Goal: Information Seeking & Learning: Learn about a topic

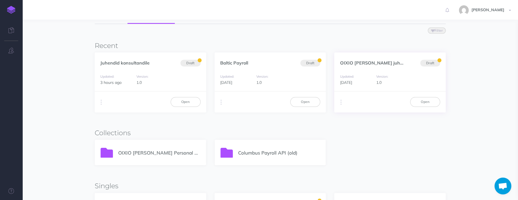
scroll to position [67, 0]
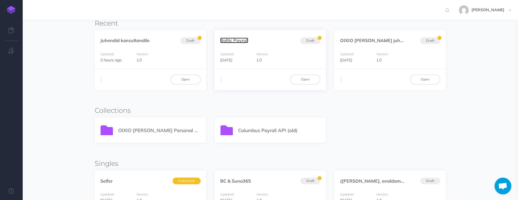
click at [238, 41] on link "Baltic Payroll" at bounding box center [234, 41] width 28 height 6
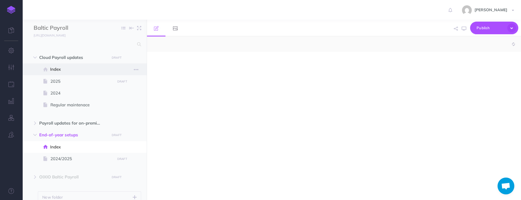
select select "null"
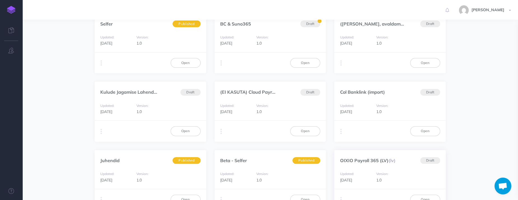
scroll to position [269, 0]
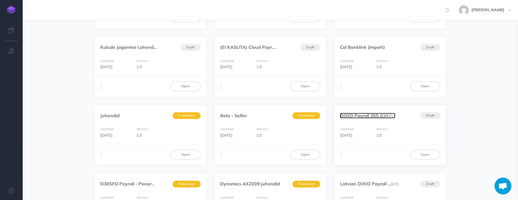
click at [372, 113] on link "OIXIO Payroll 365 (LV) (lv)" at bounding box center [367, 116] width 55 height 6
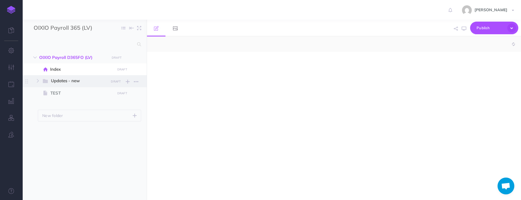
select select "null"
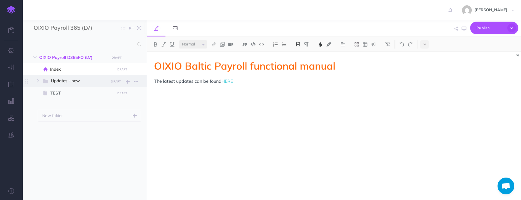
click at [77, 80] on span "Updates - new" at bounding box center [78, 80] width 54 height 7
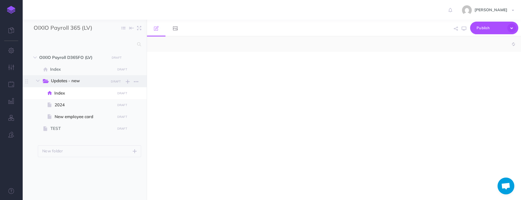
select select "null"
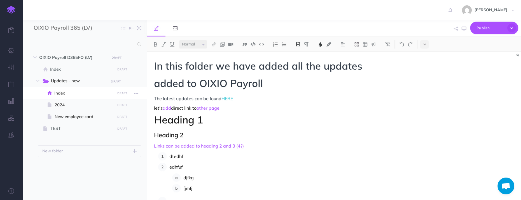
click at [61, 94] on span "Index" at bounding box center [83, 93] width 59 height 7
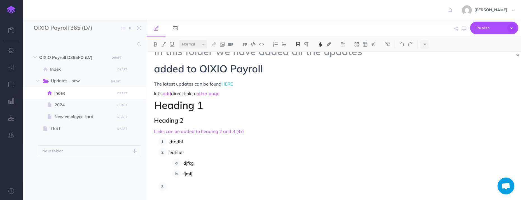
scroll to position [22, 0]
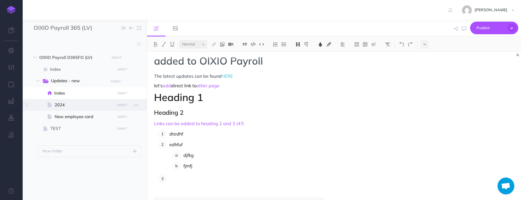
click at [75, 106] on span "2024" at bounding box center [84, 104] width 59 height 7
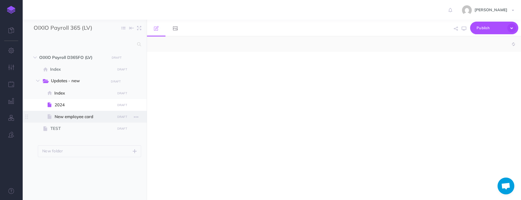
select select "null"
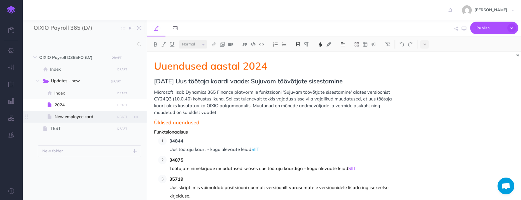
click at [71, 118] on span "New employee card" at bounding box center [84, 116] width 59 height 7
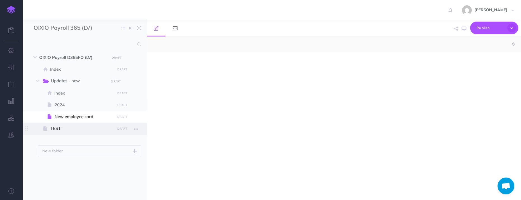
select select "null"
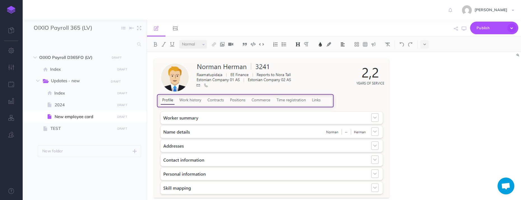
scroll to position [246, 0]
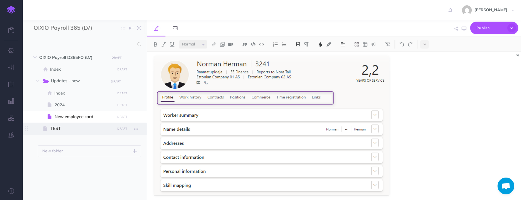
click at [62, 130] on span "TEST" at bounding box center [81, 128] width 63 height 7
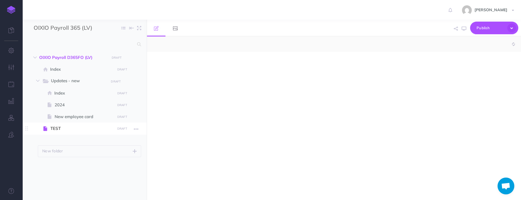
select select "null"
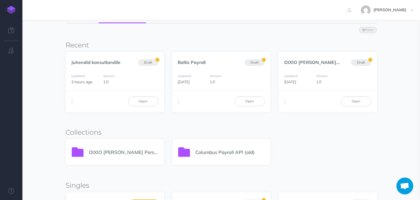
scroll to position [45, 0]
click at [111, 153] on p "OIXIO Palk ja Personal 365" at bounding box center [123, 153] width 69 height 8
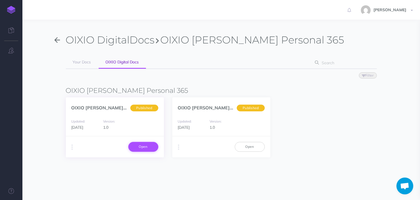
click at [138, 147] on link "Open" at bounding box center [143, 147] width 30 height 10
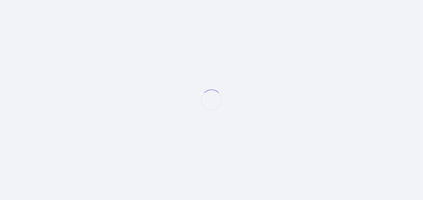
select select "et"
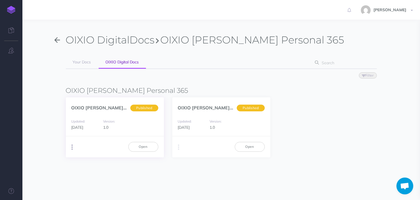
click at [71, 145] on button "button" at bounding box center [72, 147] width 5 height 8
click at [152, 170] on button "PDF Beta" at bounding box center [171, 168] width 70 height 10
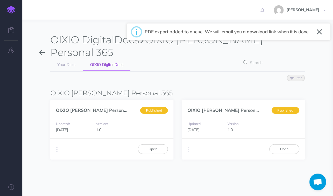
click at [320, 32] on button "button" at bounding box center [319, 31] width 5 height 9
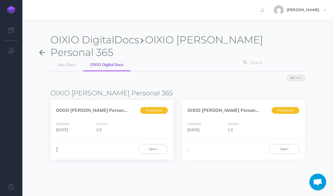
click at [56, 147] on icon "button" at bounding box center [56, 150] width 1 height 8
click at [10, 9] on img at bounding box center [11, 10] width 8 height 8
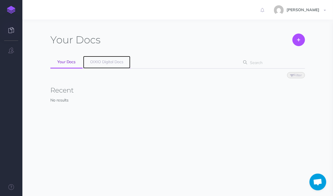
click at [92, 60] on span "OIXIO Digital Docs" at bounding box center [106, 61] width 33 height 5
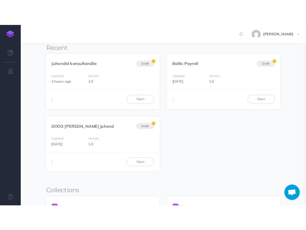
scroll to position [64, 0]
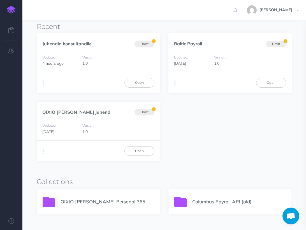
click at [73, 196] on div "OIXIO [PERSON_NAME] Personal 365" at bounding box center [98, 201] width 123 height 25
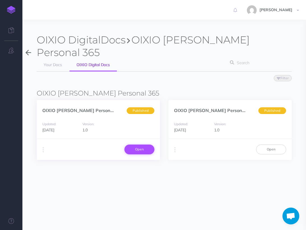
click at [144, 149] on link "Open" at bounding box center [139, 150] width 30 height 10
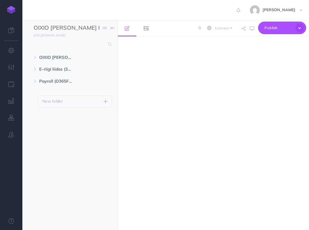
select select "et"
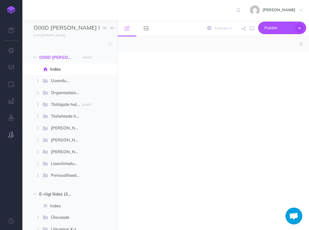
select select "null"
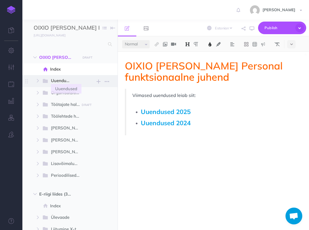
click at [66, 81] on span "Uuendused" at bounding box center [63, 80] width 25 height 7
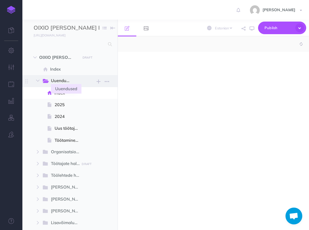
select select "null"
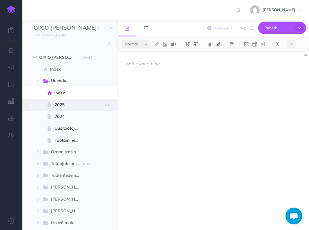
click at [62, 103] on span "2025" at bounding box center [69, 104] width 29 height 7
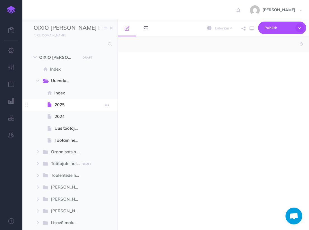
select select "null"
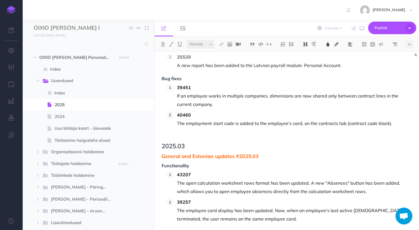
scroll to position [986, 0]
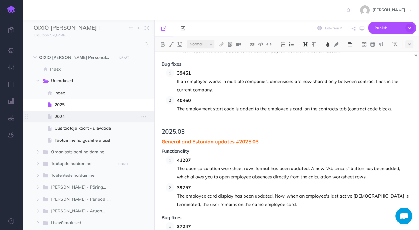
click at [66, 119] on span "2024" at bounding box center [88, 116] width 66 height 7
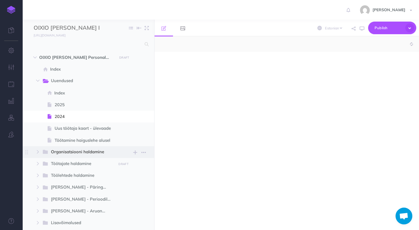
select select "null"
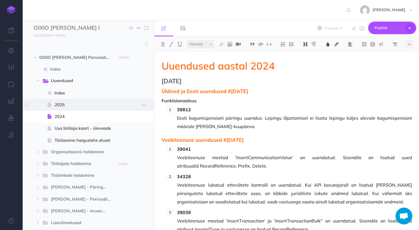
click at [59, 105] on span "2025" at bounding box center [88, 104] width 66 height 7
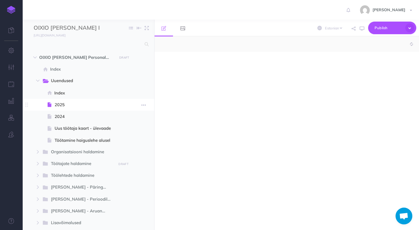
select select "null"
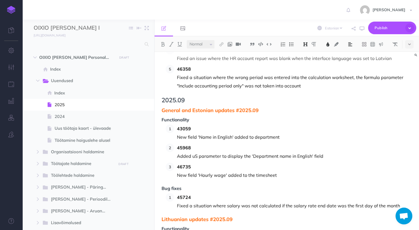
scroll to position [2776, 0]
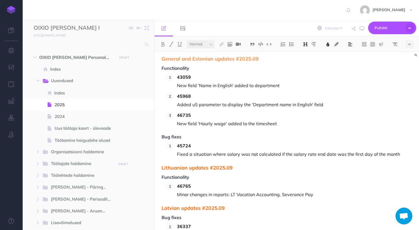
click at [11, 9] on img at bounding box center [11, 10] width 8 height 8
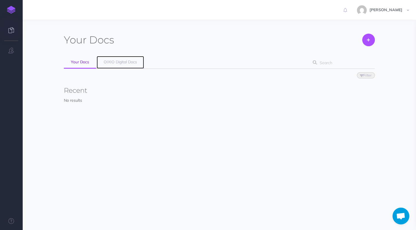
click at [121, 62] on span "OIXIO Digital Docs" at bounding box center [120, 61] width 33 height 5
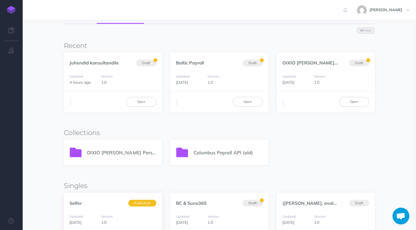
scroll to position [90, 0]
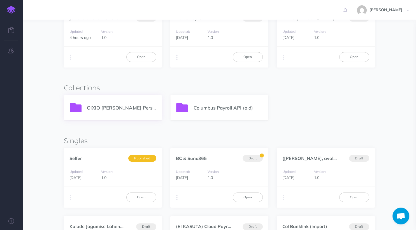
click at [114, 108] on p "OIXIO [PERSON_NAME] Personal 365" at bounding box center [121, 108] width 69 height 8
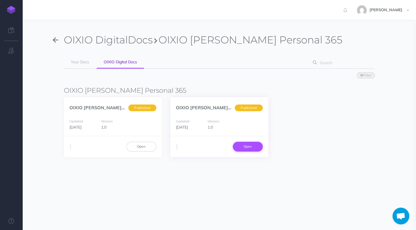
click at [255, 146] on link "Open" at bounding box center [248, 147] width 30 height 10
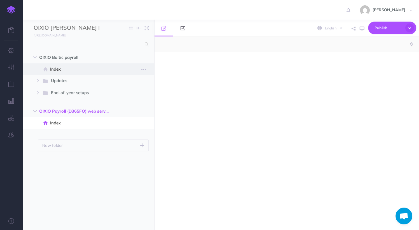
select select "null"
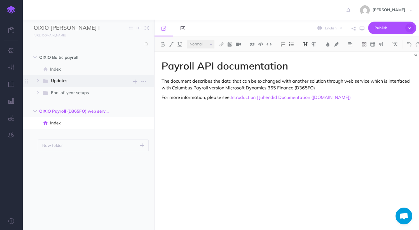
click at [61, 78] on span "Updates" at bounding box center [81, 80] width 61 height 7
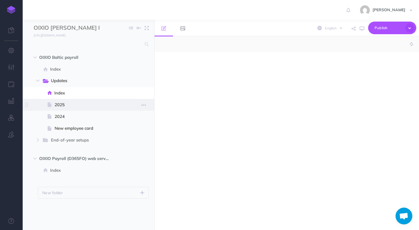
select select "null"
click at [61, 104] on span "2025" at bounding box center [88, 104] width 66 height 7
select select "null"
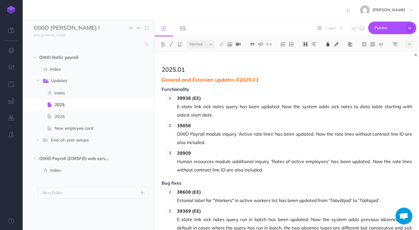
scroll to position [67, 0]
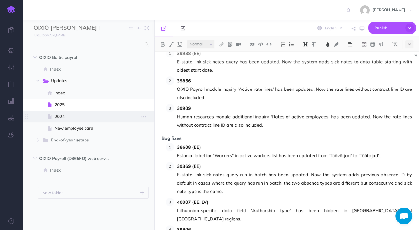
click at [77, 115] on span "2024" at bounding box center [88, 116] width 66 height 7
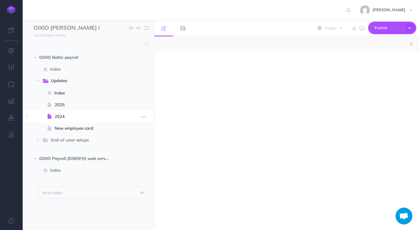
select select "null"
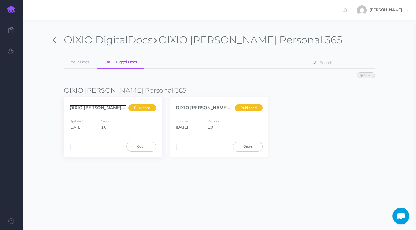
click at [96, 108] on link "OIXIO [PERSON_NAME] Personal... (et)" at bounding box center [110, 108] width 83 height 6
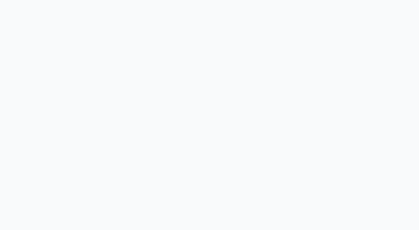
select select "et"
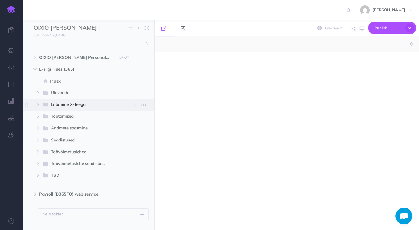
select select "null"
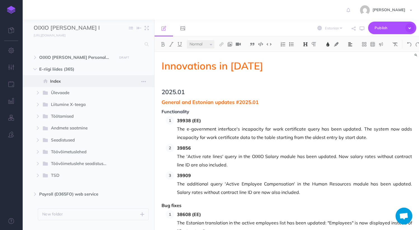
click at [57, 82] on span "Index" at bounding box center [85, 81] width 71 height 7
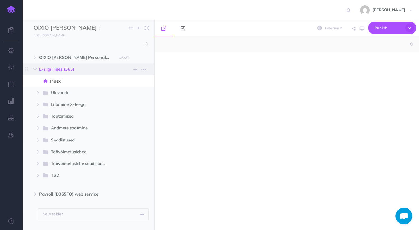
select select "null"
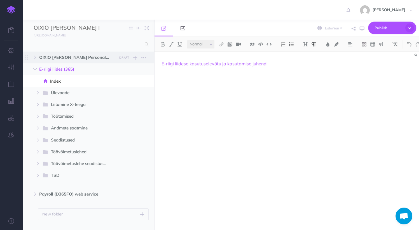
click at [58, 59] on span "OIXIO Palk ja Personal D365FO" at bounding box center [76, 57] width 75 height 7
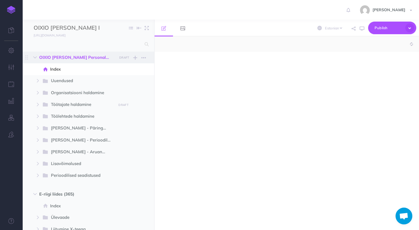
select select "null"
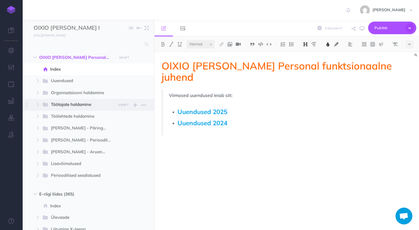
click at [79, 105] on span "Töötajate haldamine" at bounding box center [81, 104] width 61 height 7
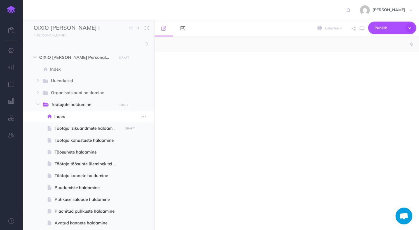
select select "null"
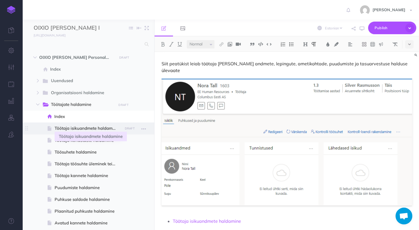
click at [85, 130] on span "Töötaja isikuandmete haldamine" at bounding box center [88, 128] width 66 height 7
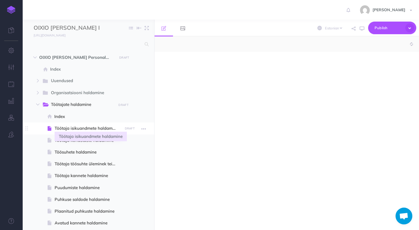
select select "null"
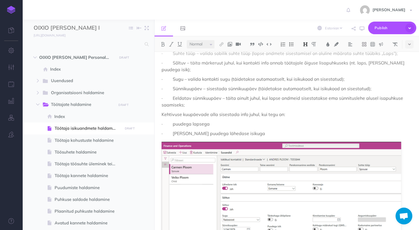
scroll to position [2308, 0]
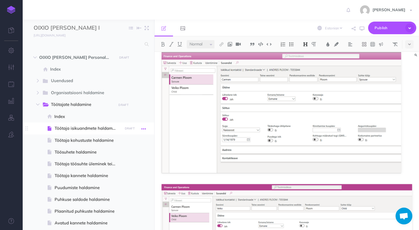
click at [142, 129] on icon "button" at bounding box center [143, 128] width 4 height 7
click at [125, 139] on link "Page history" at bounding box center [128, 138] width 42 height 9
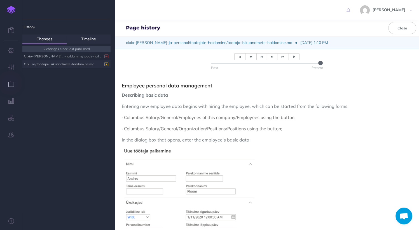
click at [58, 64] on div "/oix...ne/tootaja-isikuandmete-haldamine.md" at bounding box center [65, 64] width 83 height 8
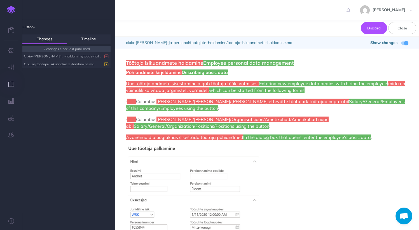
click at [59, 57] on div "/oixio-[PERSON_NAME]...-haldamine/toode-haldamine.md" at bounding box center [65, 56] width 83 height 8
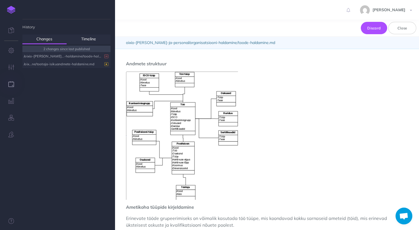
click at [66, 62] on div "/oix...ne/tootaja-isikuandmete-haldamine.md" at bounding box center [65, 64] width 83 height 8
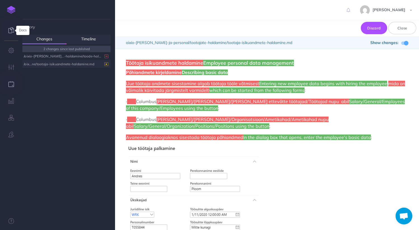
click at [13, 29] on icon at bounding box center [11, 30] width 6 height 6
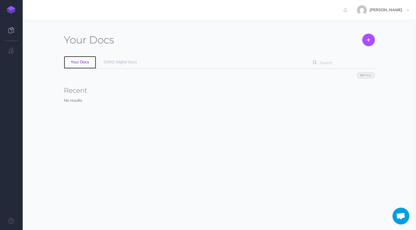
click at [73, 61] on span "Your Docs" at bounding box center [80, 61] width 18 height 5
click at [116, 63] on span "OIXIO Digital Docs" at bounding box center [120, 61] width 33 height 5
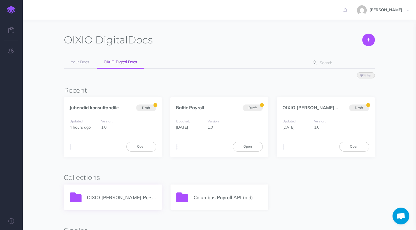
click at [113, 199] on p "OIXIO [PERSON_NAME] Personal 365" at bounding box center [121, 198] width 69 height 8
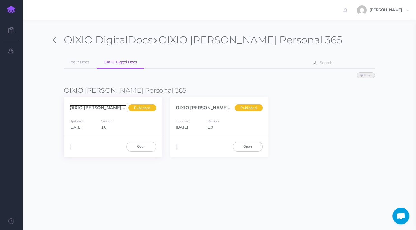
click at [100, 110] on link "OIXIO [PERSON_NAME] Personal... (et)" at bounding box center [110, 108] width 83 height 6
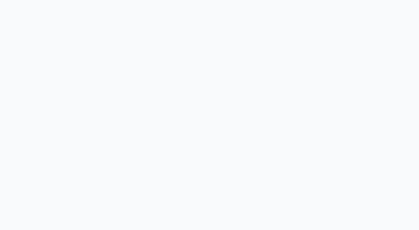
select select "et"
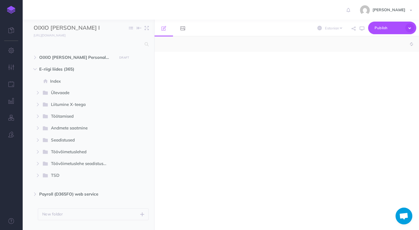
select select "null"
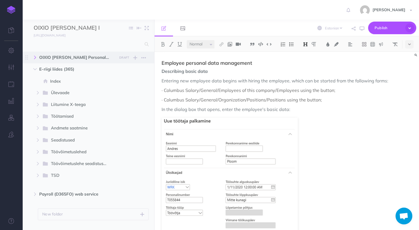
click at [36, 59] on button "button" at bounding box center [35, 57] width 10 height 7
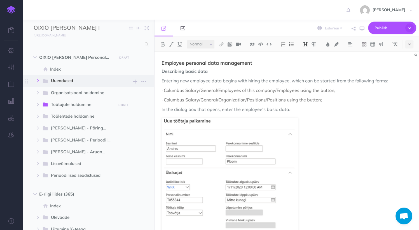
click at [36, 81] on button "button" at bounding box center [38, 80] width 10 height 7
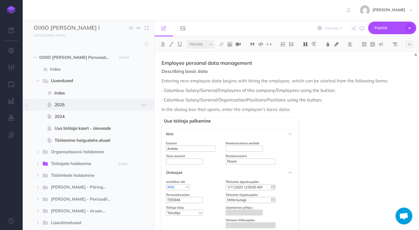
click at [60, 106] on span "2025" at bounding box center [88, 104] width 66 height 7
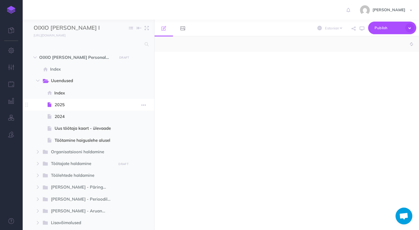
select select "null"
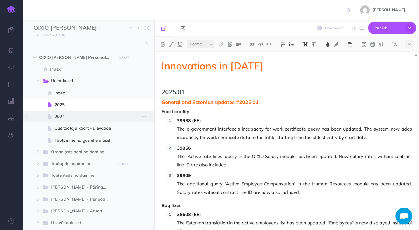
click at [59, 114] on span "2024" at bounding box center [88, 116] width 66 height 7
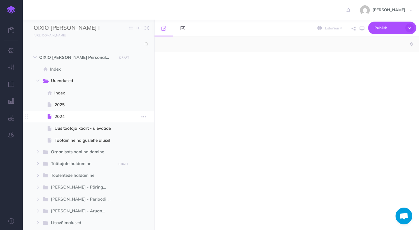
select select "null"
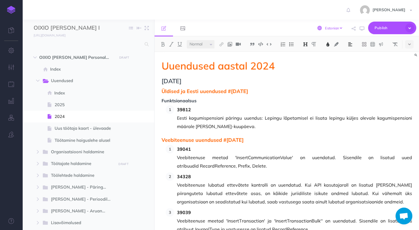
click at [339, 26] on select "English [DEMOGRAPHIC_DATA]" at bounding box center [333, 27] width 19 height 5
click at [324, 25] on select "English Estonian" at bounding box center [333, 27] width 19 height 5
click at [340, 27] on select "English Estonian" at bounding box center [333, 27] width 19 height 5
select select "en"
click at [324, 25] on select "English Estonian" at bounding box center [333, 27] width 19 height 5
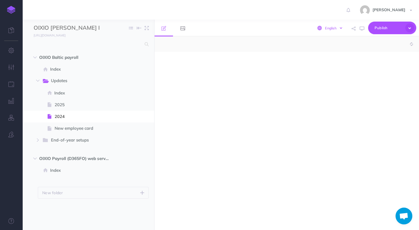
select select "null"
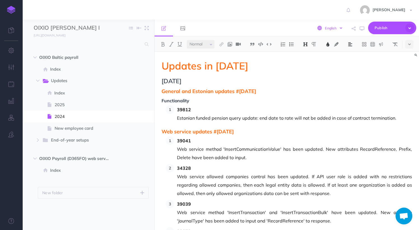
click at [337, 27] on select "English [DEMOGRAPHIC_DATA]" at bounding box center [333, 27] width 19 height 5
click at [324, 25] on select "English [DEMOGRAPHIC_DATA]" at bounding box center [333, 27] width 19 height 5
click at [336, 27] on select "English [DEMOGRAPHIC_DATA]" at bounding box center [333, 27] width 19 height 5
select select "et"
click at [324, 25] on select "English [DEMOGRAPHIC_DATA]" at bounding box center [333, 27] width 19 height 5
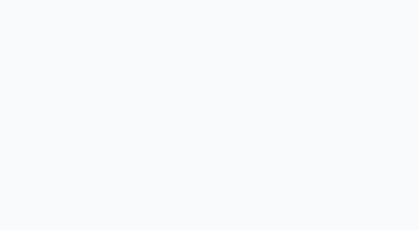
select select "et"
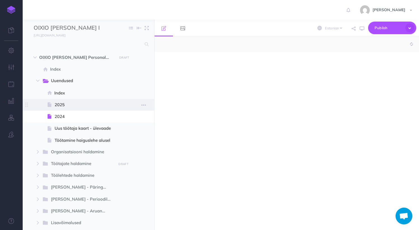
click at [60, 103] on span "2025" at bounding box center [88, 104] width 66 height 7
select select "null"
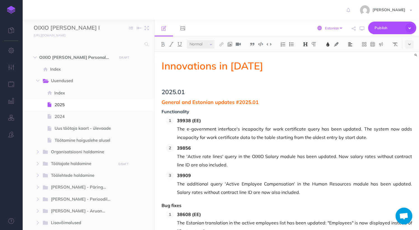
click at [334, 27] on select "English [DEMOGRAPHIC_DATA]" at bounding box center [333, 27] width 19 height 5
click at [324, 25] on select "English [DEMOGRAPHIC_DATA]" at bounding box center [333, 27] width 19 height 5
click at [337, 28] on select "English [DEMOGRAPHIC_DATA]" at bounding box center [333, 27] width 19 height 5
select select "en"
click at [324, 25] on select "English [DEMOGRAPHIC_DATA]" at bounding box center [333, 27] width 19 height 5
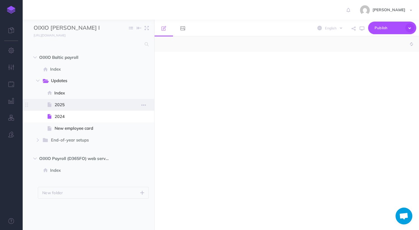
select select "null"
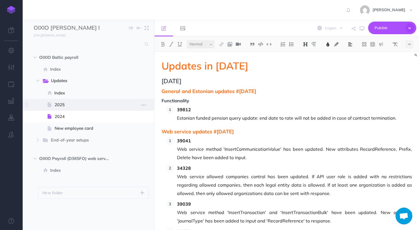
click at [62, 104] on span "2025" at bounding box center [88, 104] width 66 height 7
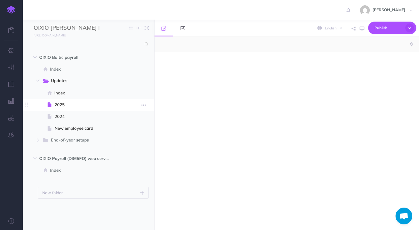
select select "null"
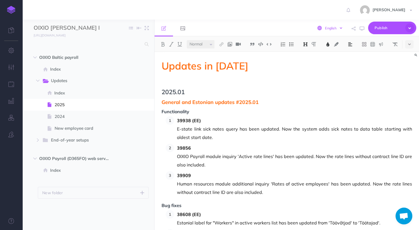
click at [331, 28] on select "English Estonian" at bounding box center [333, 27] width 19 height 5
select select "et"
click at [324, 25] on select "English Estonian" at bounding box center [333, 27] width 19 height 5
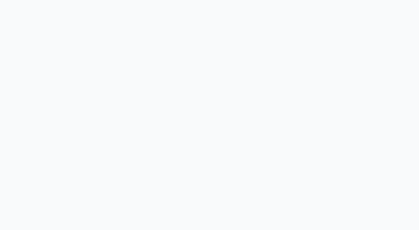
select select "et"
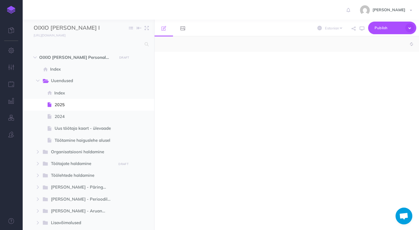
select select "null"
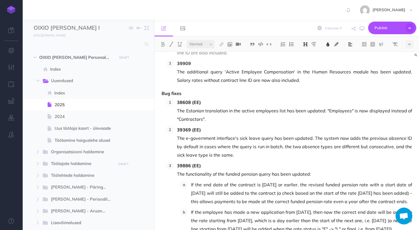
scroll to position [90, 0]
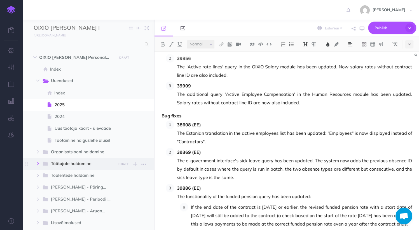
click at [35, 164] on button "button" at bounding box center [38, 163] width 10 height 7
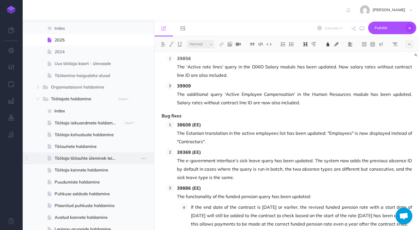
scroll to position [67, 0]
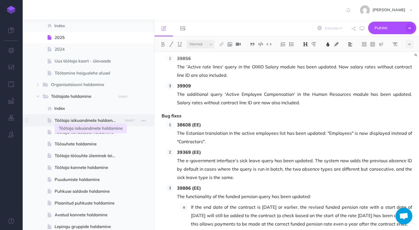
click at [86, 121] on span "Töötaja isikuandmete haldamine" at bounding box center [88, 120] width 66 height 7
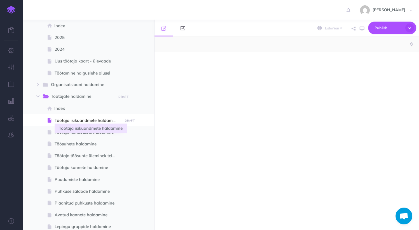
select select "null"
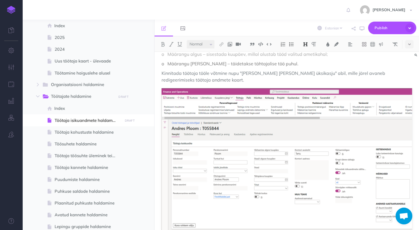
scroll to position [515, 0]
click at [145, 121] on icon "button" at bounding box center [143, 120] width 4 height 7
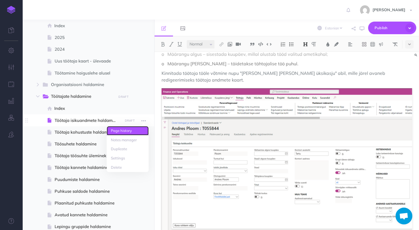
click at [122, 132] on link "Page history" at bounding box center [128, 130] width 42 height 9
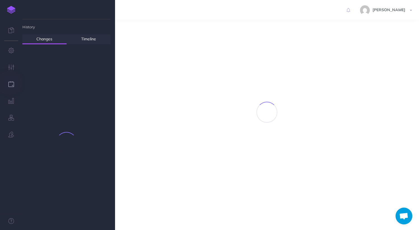
scroll to position [530, 0]
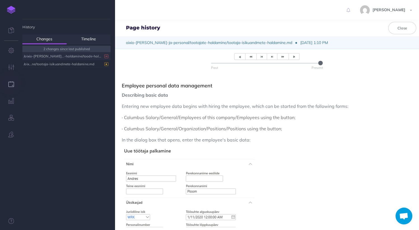
click at [59, 55] on div "/oixio-[PERSON_NAME]...-haldamine/toode-haldamine.md" at bounding box center [65, 56] width 83 height 8
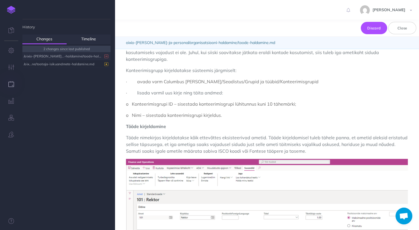
scroll to position [762, 0]
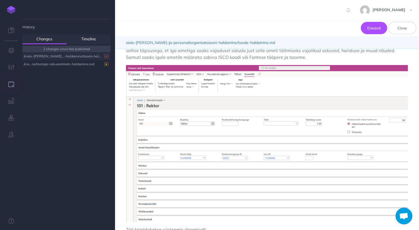
click at [83, 55] on div "/oixio-palk...-haldamine/toode-haldamine.md" at bounding box center [65, 56] width 83 height 8
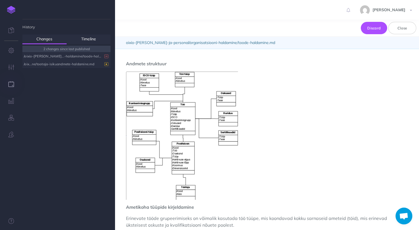
click at [68, 64] on div "/oix...ne/tootaja-isikuandmete-haldamine.md" at bounding box center [65, 64] width 83 height 8
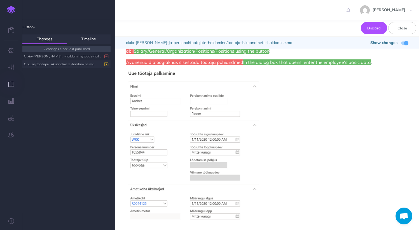
scroll to position [67, 0]
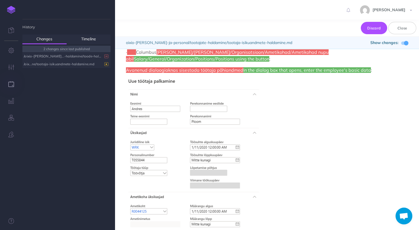
click at [50, 56] on div "/oixio-palk...-haldamine/toode-haldamine.md" at bounding box center [65, 56] width 83 height 8
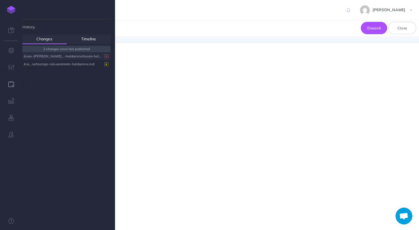
scroll to position [0, 0]
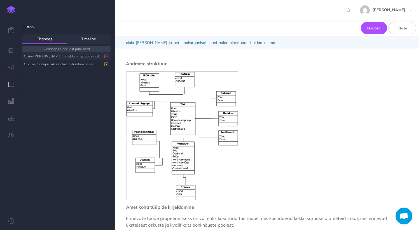
click at [13, 10] on img at bounding box center [11, 10] width 8 height 8
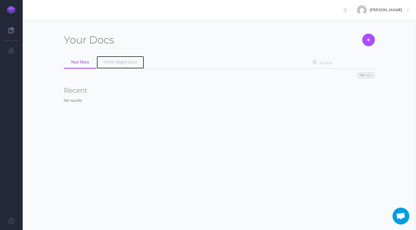
click at [121, 62] on span "OIXIO Digital Docs" at bounding box center [120, 61] width 33 height 5
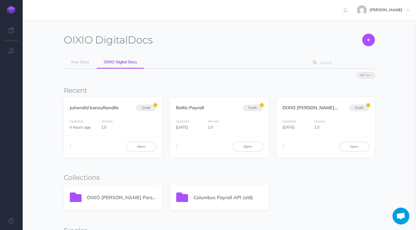
click at [126, 191] on div "OIXIO [PERSON_NAME] Personal 365" at bounding box center [112, 197] width 97 height 25
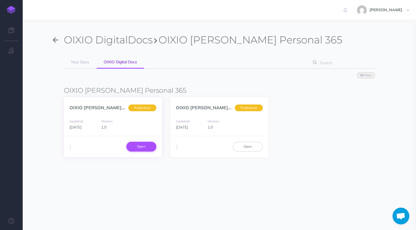
click at [136, 146] on link "Open" at bounding box center [141, 147] width 30 height 10
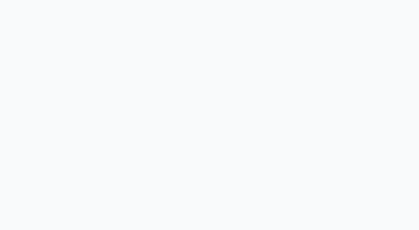
select select "et"
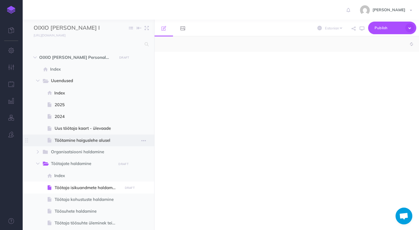
select select "null"
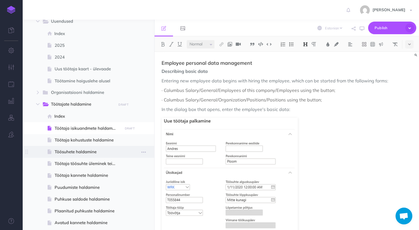
scroll to position [67, 0]
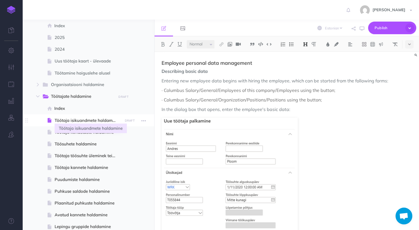
click at [87, 122] on span "Töötaja isikuandmete haldamine" at bounding box center [88, 120] width 66 height 7
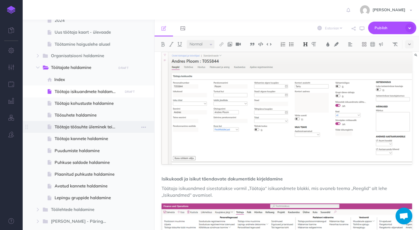
scroll to position [112, 0]
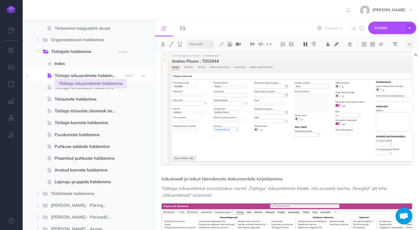
click at [105, 74] on span "Töötaja isikuandmete haldamine" at bounding box center [88, 75] width 66 height 7
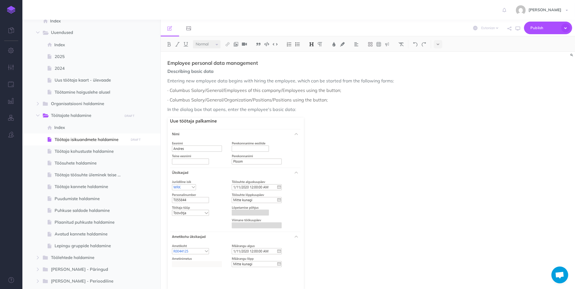
scroll to position [0, 0]
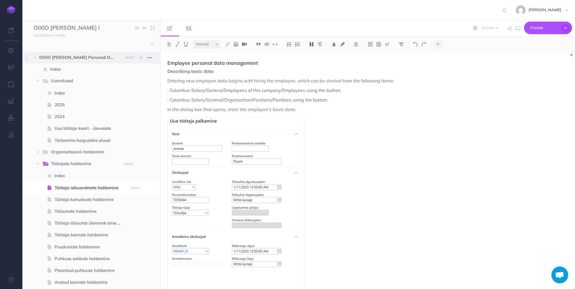
click at [152, 56] on button "button" at bounding box center [150, 57] width 10 height 7
click at [150, 166] on icon "button" at bounding box center [149, 164] width 4 height 7
click at [338, 181] on figure at bounding box center [306, 219] width 276 height 203
click at [154, 188] on button "button" at bounding box center [150, 187] width 10 height 7
click at [140, 198] on link "Page history" at bounding box center [134, 197] width 42 height 9
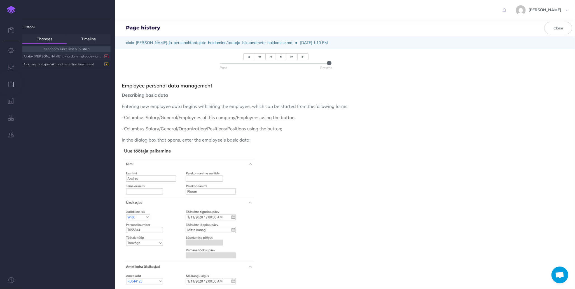
click at [55, 56] on div "/oixio-palk...-haldamine/toode-haldamine.md" at bounding box center [65, 56] width 83 height 8
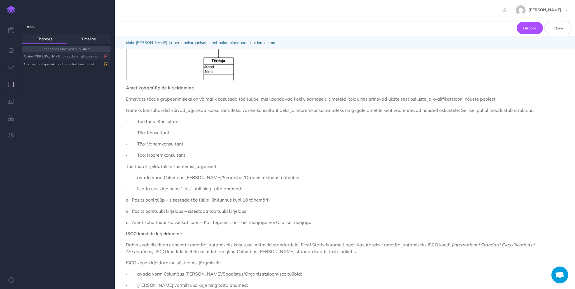
scroll to position [246, 0]
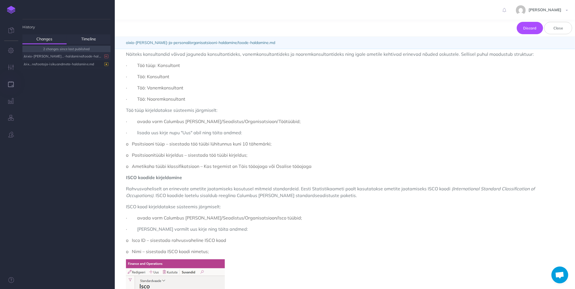
click at [10, 10] on img at bounding box center [11, 10] width 8 height 8
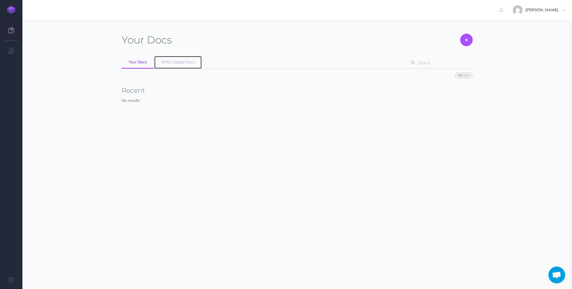
click at [176, 65] on link "OIXIO Digital Docs" at bounding box center [177, 62] width 47 height 13
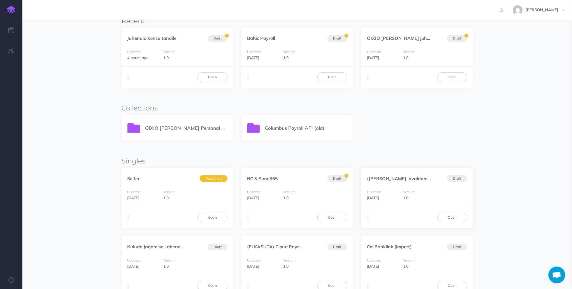
scroll to position [67, 0]
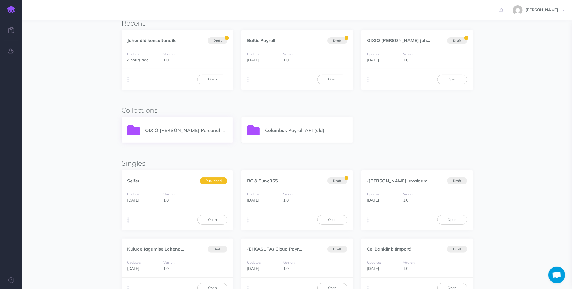
click at [174, 131] on p "OIXIO [PERSON_NAME] Personal 365" at bounding box center [186, 130] width 82 height 8
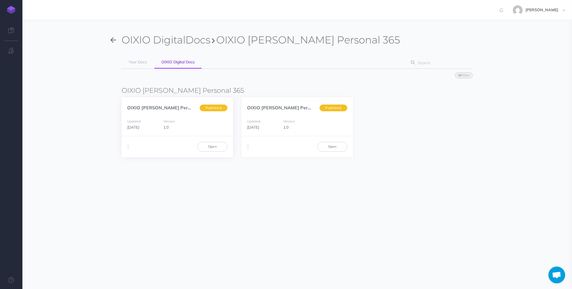
click at [123, 148] on div "Duplicate Export PDF Beta Markdown Beta Advanced Delete Open" at bounding box center [177, 146] width 111 height 21
click at [125, 147] on button "button" at bounding box center [127, 147] width 5 height 8
click at [145, 178] on button "Advanced" at bounding box center [157, 178] width 70 height 10
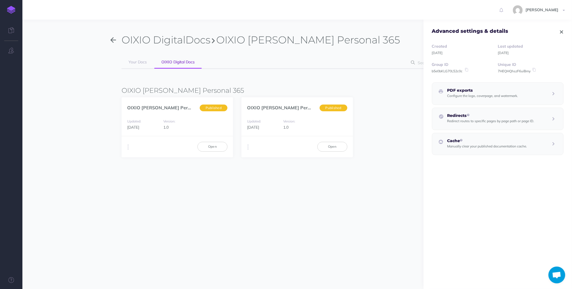
click at [560, 32] on icon "button" at bounding box center [561, 32] width 3 height 4
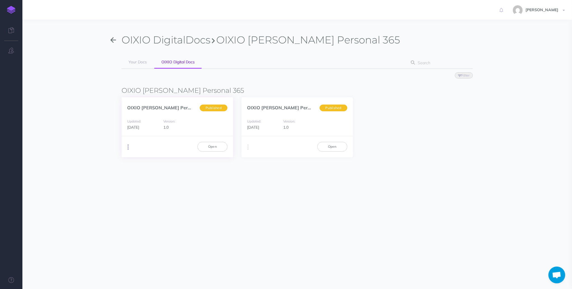
click at [129, 148] on button "button" at bounding box center [127, 147] width 5 height 8
click at [158, 107] on link "OIXIO Palk ja Personal... (et)" at bounding box center [168, 108] width 83 height 6
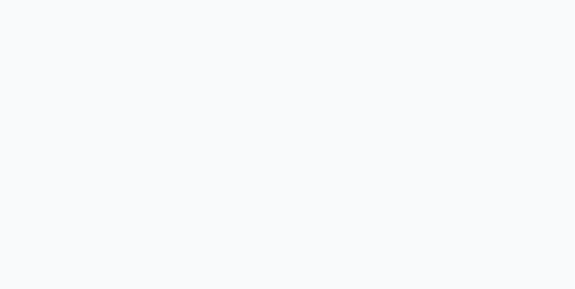
select select "et"
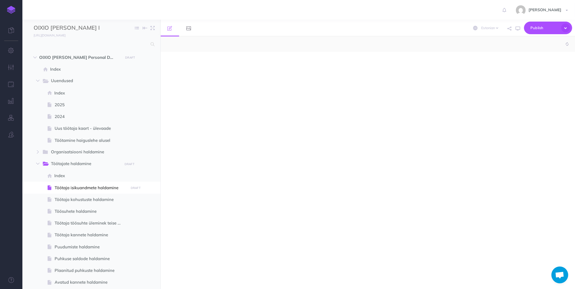
select select "null"
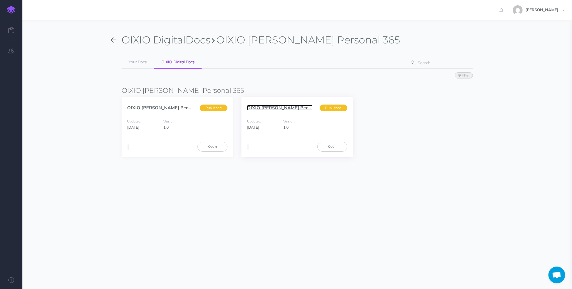
click at [283, 108] on link "OIXIO Palk ja Personal... (en)" at bounding box center [289, 108] width 84 height 6
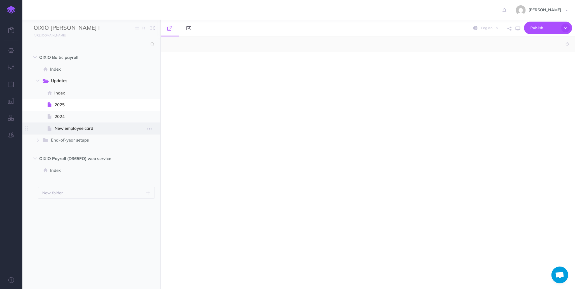
select select "null"
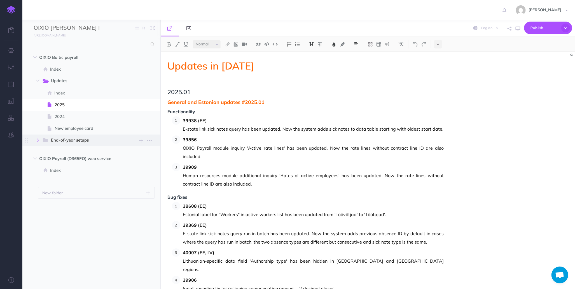
click at [35, 139] on button "button" at bounding box center [38, 140] width 10 height 7
click at [491, 29] on select "English [DEMOGRAPHIC_DATA]" at bounding box center [489, 27] width 19 height 5
select select "et"
click at [481, 25] on select "English [DEMOGRAPHIC_DATA]" at bounding box center [489, 27] width 19 height 5
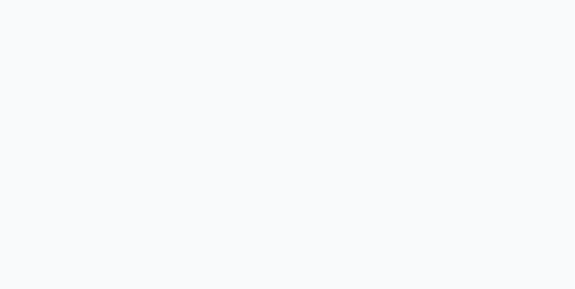
select select "et"
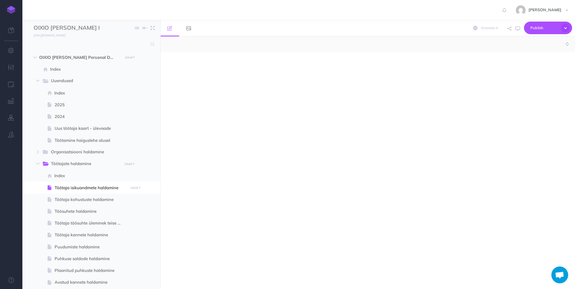
select select "null"
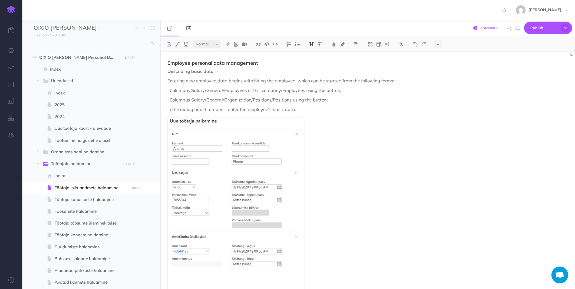
click at [496, 28] on select "English [DEMOGRAPHIC_DATA]" at bounding box center [489, 27] width 19 height 5
select select "en"
click at [481, 25] on select "English [DEMOGRAPHIC_DATA]" at bounding box center [489, 27] width 19 height 5
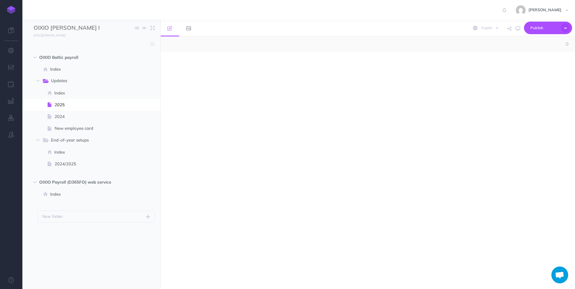
select select "null"
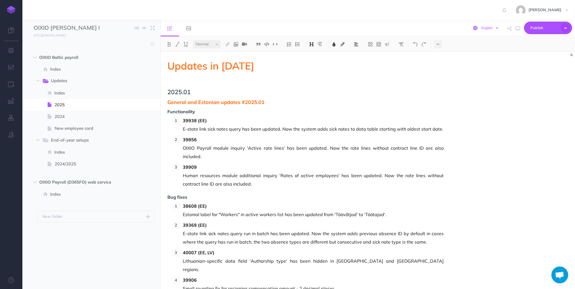
click at [492, 28] on select "English [DEMOGRAPHIC_DATA]" at bounding box center [489, 27] width 19 height 5
select select "et"
click at [481, 25] on select "English [DEMOGRAPHIC_DATA]" at bounding box center [489, 27] width 19 height 5
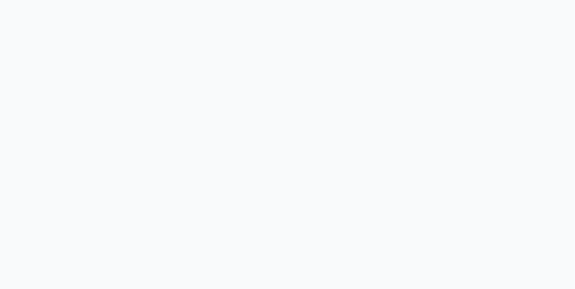
select select "et"
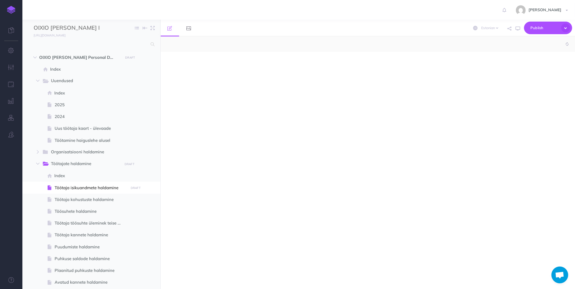
select select "null"
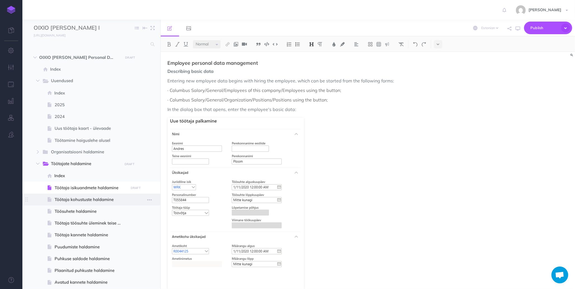
click at [100, 198] on span "Töötaja kohustuste haldamine" at bounding box center [91, 199] width 72 height 7
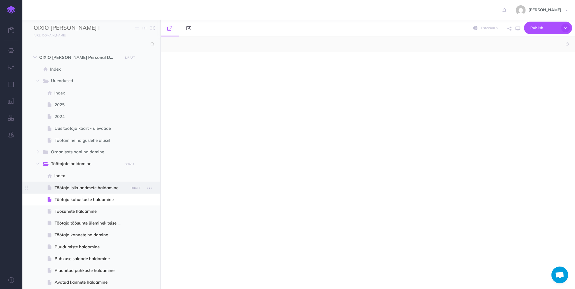
select select "null"
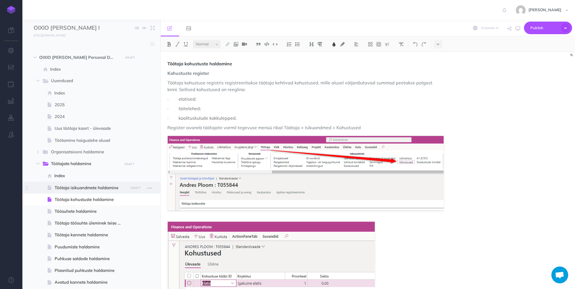
click at [92, 189] on span "Töötaja isikuandmete haldamine" at bounding box center [91, 187] width 72 height 7
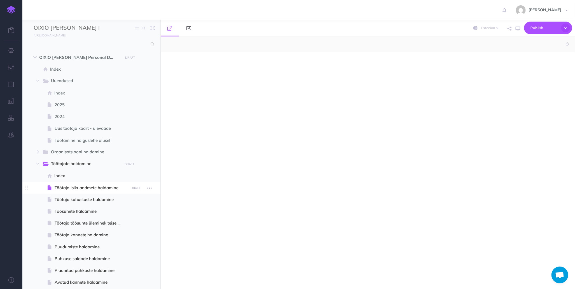
select select "null"
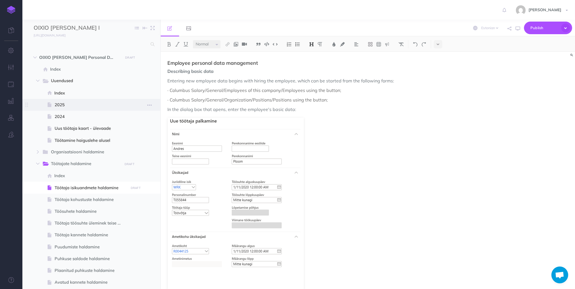
click at [60, 104] on span "2025" at bounding box center [91, 104] width 72 height 7
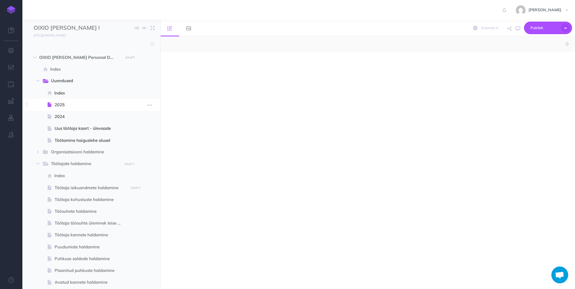
select select "null"
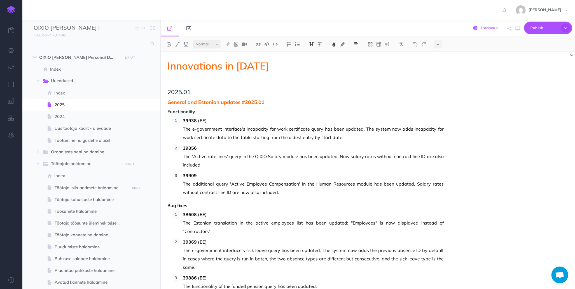
click at [488, 29] on select "English [DEMOGRAPHIC_DATA]" at bounding box center [489, 27] width 19 height 5
select select "en"
click at [481, 25] on select "English [DEMOGRAPHIC_DATA]" at bounding box center [489, 27] width 19 height 5
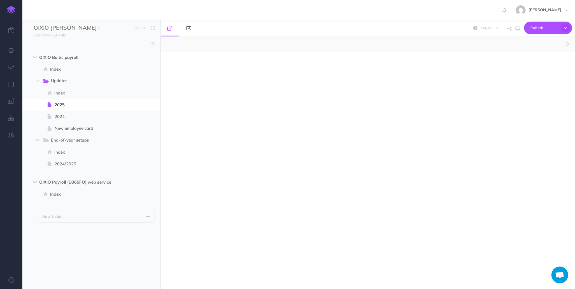
select select "null"
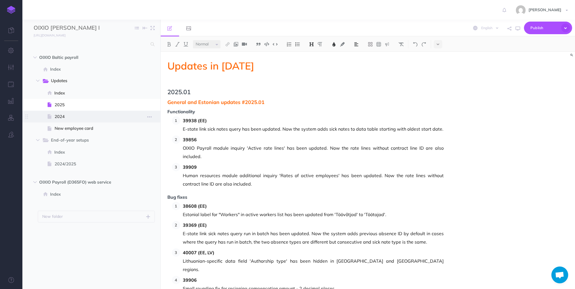
click at [77, 119] on span "2024" at bounding box center [91, 116] width 72 height 7
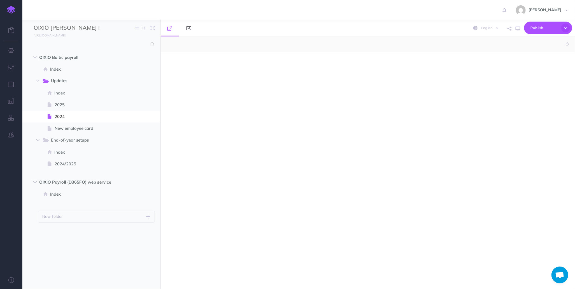
select select "null"
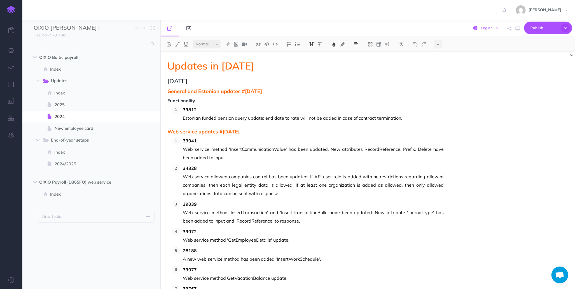
click at [485, 28] on select "English [DEMOGRAPHIC_DATA]" at bounding box center [489, 27] width 19 height 5
select select "et"
click at [481, 25] on select "English [DEMOGRAPHIC_DATA]" at bounding box center [489, 27] width 19 height 5
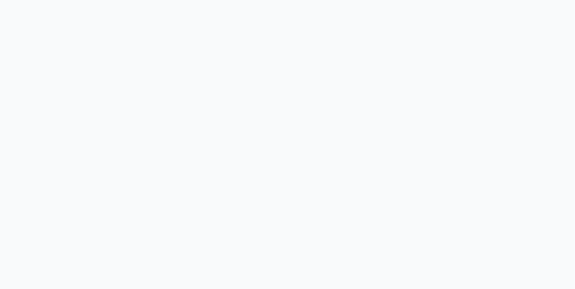
select select "et"
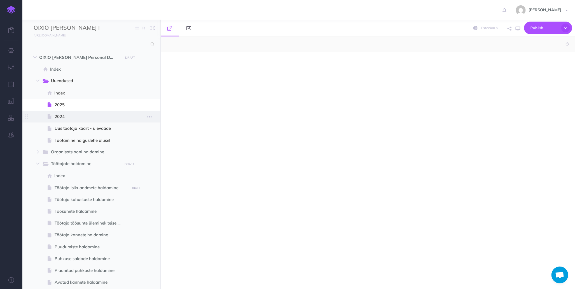
click at [65, 119] on span "2024" at bounding box center [91, 116] width 72 height 7
select select "null"
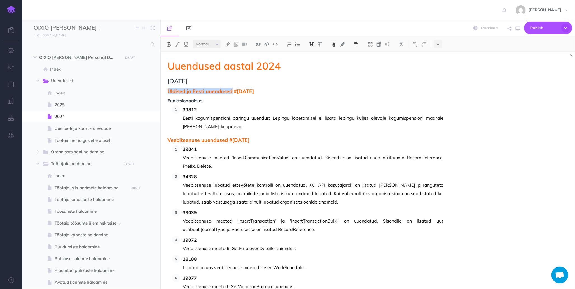
drag, startPoint x: 231, startPoint y: 91, endPoint x: 166, endPoint y: 91, distance: 64.7
click at [73, 105] on span "2025" at bounding box center [91, 104] width 72 height 7
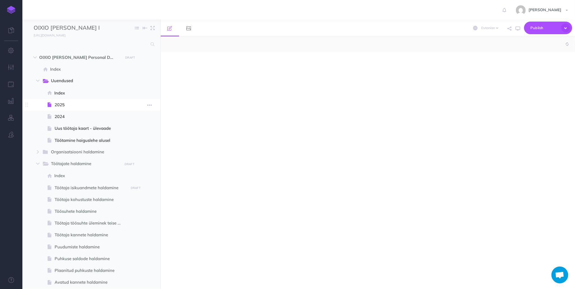
select select "null"
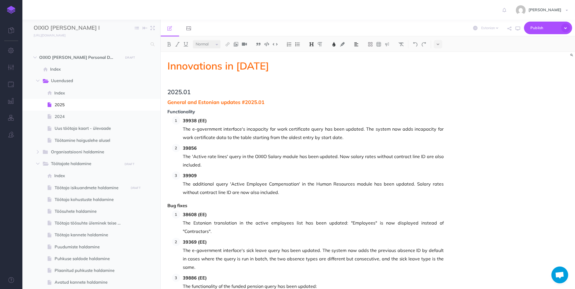
click at [190, 103] on span "General and Estonian updates #2025.01" at bounding box center [306, 102] width 276 height 6
drag, startPoint x: 240, startPoint y: 103, endPoint x: 169, endPoint y: 102, distance: 70.6
click at [169, 102] on span "General and Estonian updates #2025.01" at bounding box center [306, 102] width 276 height 6
click at [488, 30] on select "English [DEMOGRAPHIC_DATA]" at bounding box center [489, 27] width 19 height 5
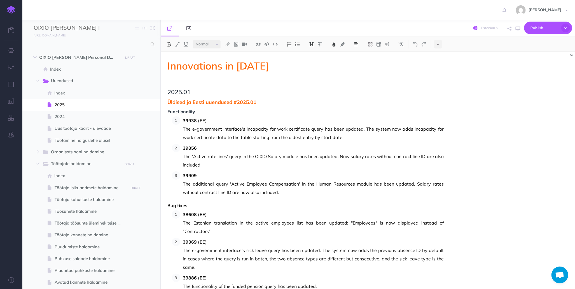
select select "en"
click at [481, 25] on select "English [DEMOGRAPHIC_DATA]" at bounding box center [489, 27] width 19 height 5
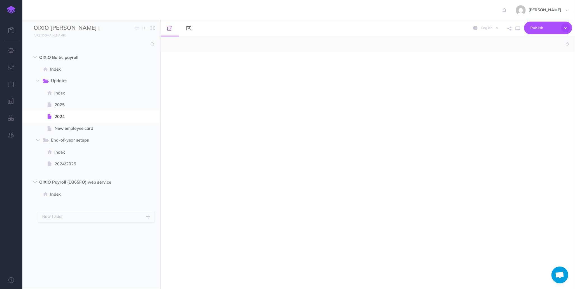
select select "null"
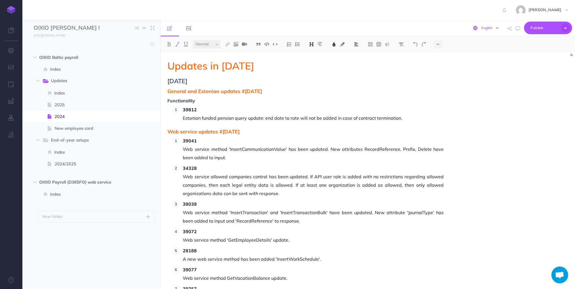
drag, startPoint x: 0, startPoint y: 0, endPoint x: 490, endPoint y: 28, distance: 491.0
click at [490, 28] on select "English [DEMOGRAPHIC_DATA]" at bounding box center [489, 27] width 19 height 5
select select "et"
click at [481, 25] on select "English [DEMOGRAPHIC_DATA]" at bounding box center [489, 27] width 19 height 5
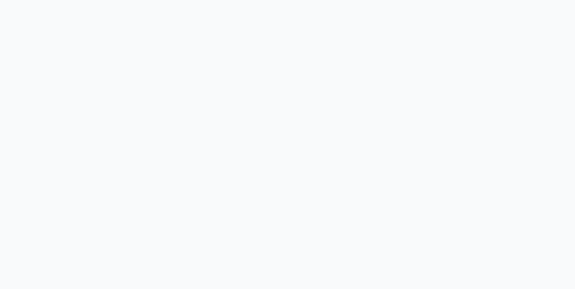
select select "et"
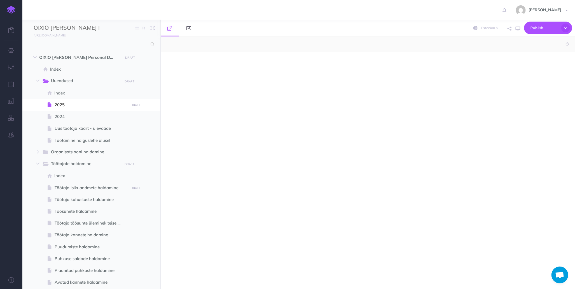
select select "null"
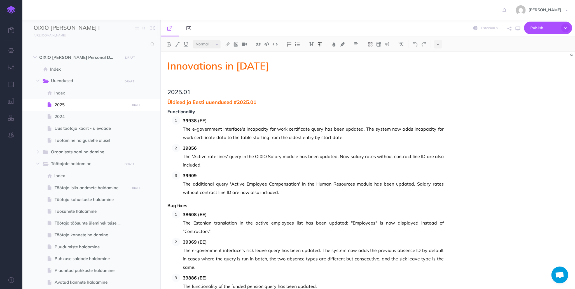
click at [181, 82] on p at bounding box center [306, 81] width 276 height 7
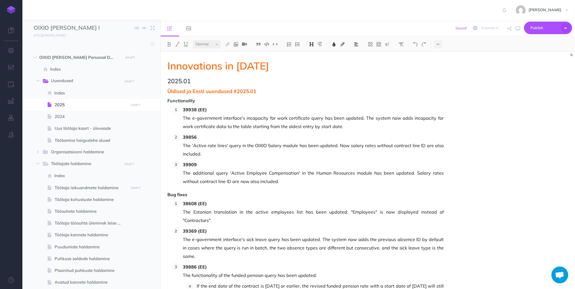
click at [488, 33] on div "Saved! English Estonian Publish This page Publish the currently selected page d…" at bounding box center [436, 28] width 274 height 17
click at [488, 30] on select "English Estonian" at bounding box center [489, 27] width 19 height 5
select select "en"
click at [481, 25] on select "English Estonian" at bounding box center [489, 27] width 19 height 5
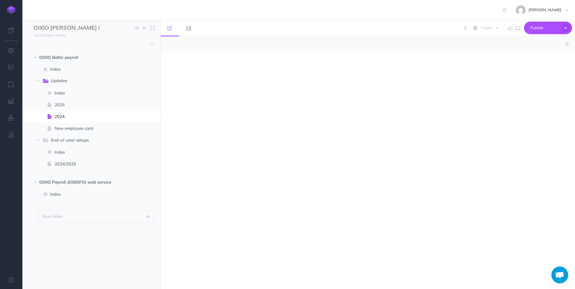
select select "null"
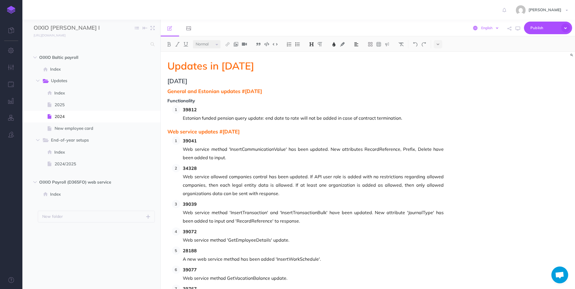
click at [492, 29] on select "English [DEMOGRAPHIC_DATA]" at bounding box center [489, 27] width 19 height 5
select select "et"
click at [481, 25] on select "English [DEMOGRAPHIC_DATA]" at bounding box center [489, 27] width 19 height 5
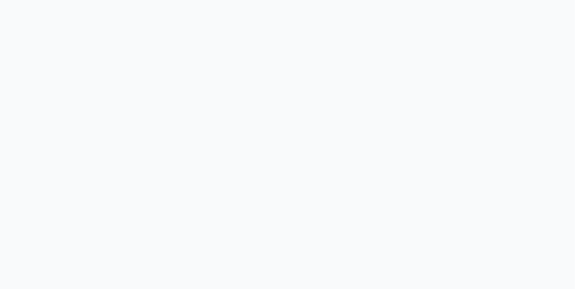
select select "et"
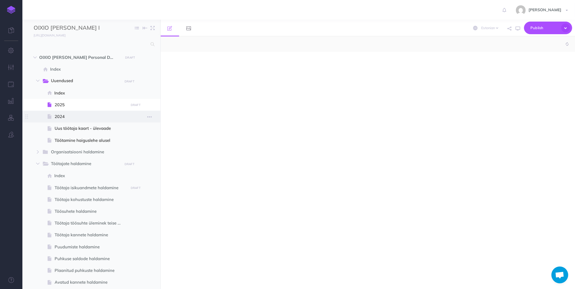
select select "null"
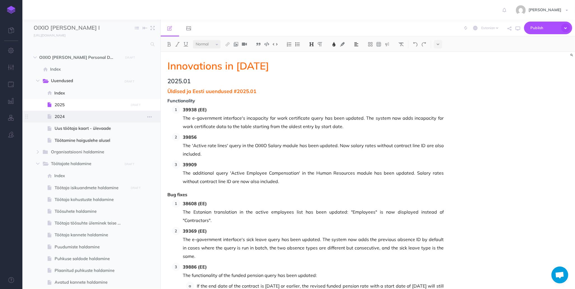
click at [64, 117] on span "2024" at bounding box center [91, 116] width 72 height 7
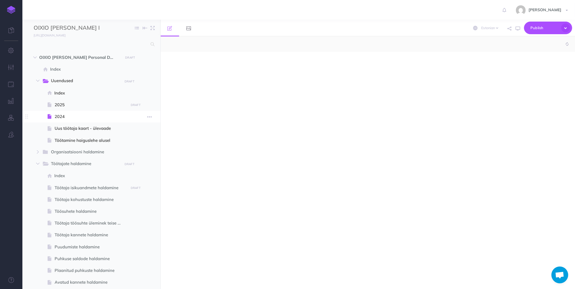
select select "null"
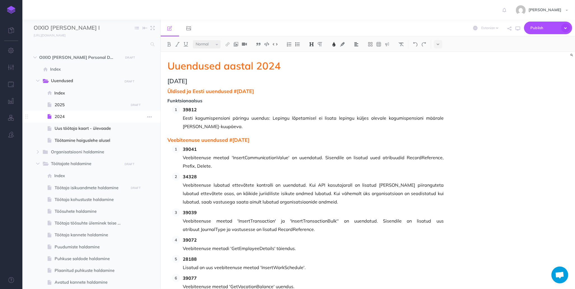
click at [64, 117] on span "2024" at bounding box center [91, 116] width 72 height 7
click at [64, 107] on span "2025" at bounding box center [91, 104] width 72 height 7
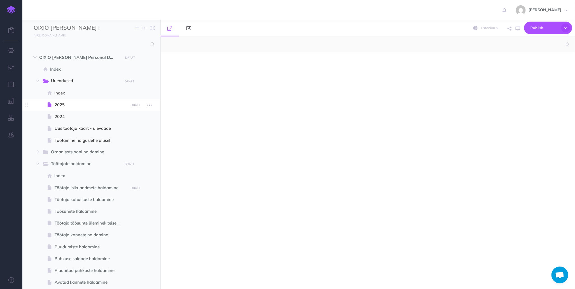
select select "null"
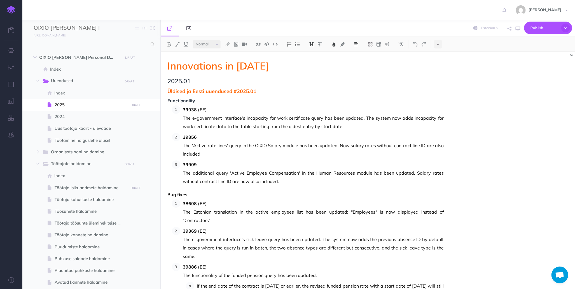
click at [215, 60] on span "Innovations in 2025" at bounding box center [306, 65] width 276 height 11
drag, startPoint x: 233, startPoint y: 66, endPoint x: 168, endPoint y: 65, distance: 64.4
click at [168, 65] on span "Innovations in 2025" at bounding box center [306, 65] width 276 height 11
click at [494, 28] on select "English [DEMOGRAPHIC_DATA]" at bounding box center [489, 27] width 19 height 5
select select "en"
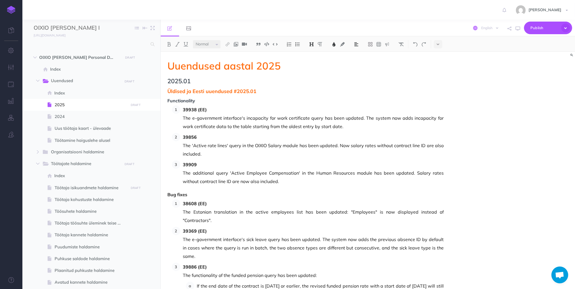
click at [481, 25] on select "English [DEMOGRAPHIC_DATA]" at bounding box center [489, 27] width 19 height 5
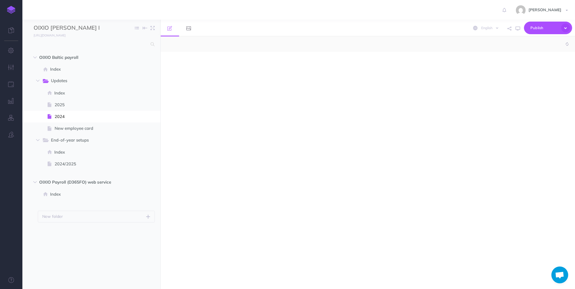
select select "null"
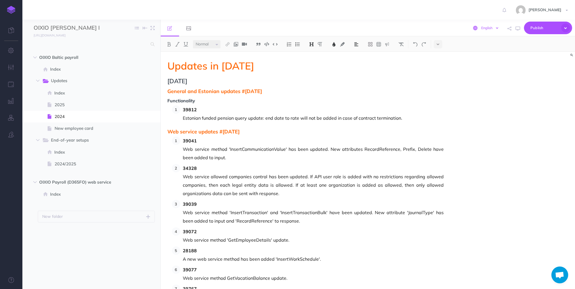
drag, startPoint x: 0, startPoint y: 0, endPoint x: 494, endPoint y: 28, distance: 494.6
click at [494, 28] on select "English [DEMOGRAPHIC_DATA]" at bounding box center [489, 27] width 19 height 5
click at [77, 106] on span "2025" at bounding box center [91, 104] width 72 height 7
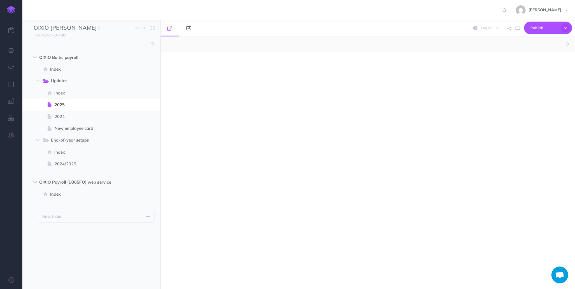
select select "null"
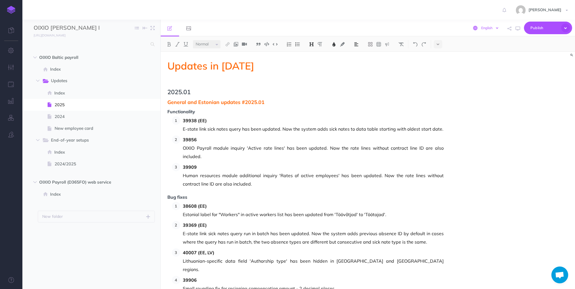
click at [490, 28] on select "English [DEMOGRAPHIC_DATA]" at bounding box center [489, 27] width 19 height 5
select select "et"
click at [481, 25] on select "English [DEMOGRAPHIC_DATA]" at bounding box center [489, 27] width 19 height 5
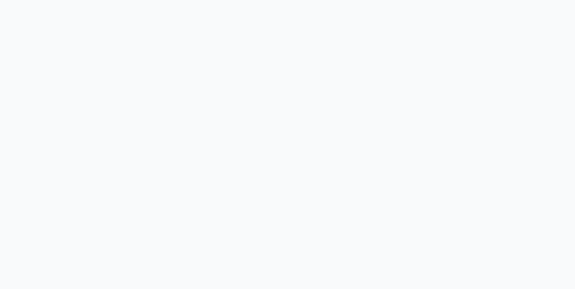
select select "et"
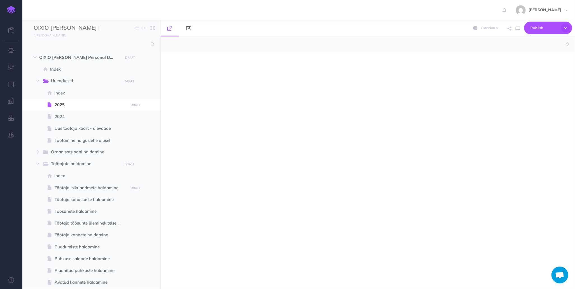
select select "null"
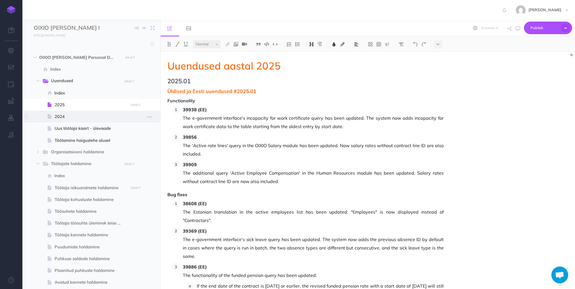
click at [68, 116] on span "2024" at bounding box center [91, 116] width 72 height 7
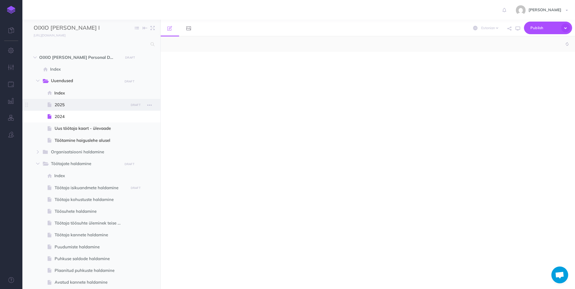
select select "null"
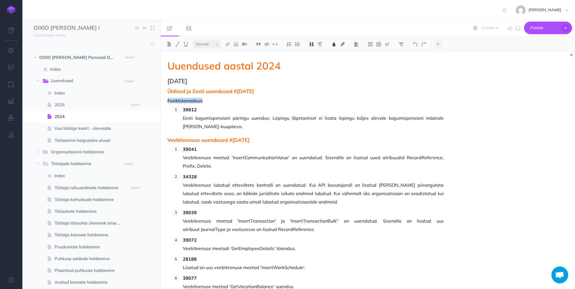
drag, startPoint x: 198, startPoint y: 100, endPoint x: 168, endPoint y: 98, distance: 30.6
click at [168, 98] on span "Funktsionaalsus" at bounding box center [306, 100] width 276 height 5
copy span "Funktsionaalsus"
click at [57, 104] on span "2025" at bounding box center [91, 104] width 72 height 7
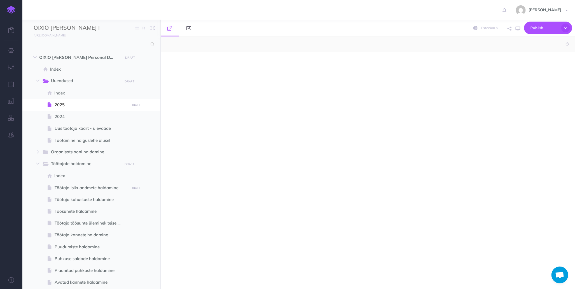
select select "null"
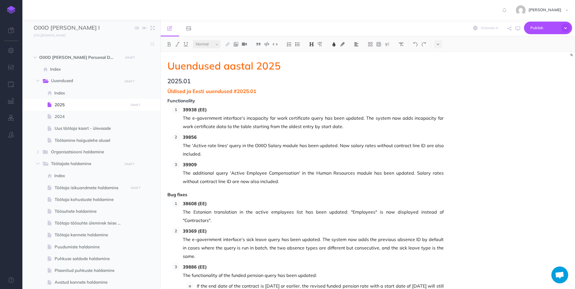
click at [181, 99] on span "Functionality" at bounding box center [306, 100] width 276 height 5
drag, startPoint x: 194, startPoint y: 100, endPoint x: 168, endPoint y: 100, distance: 25.8
click at [168, 100] on span "Functionality" at bounding box center [306, 100] width 276 height 5
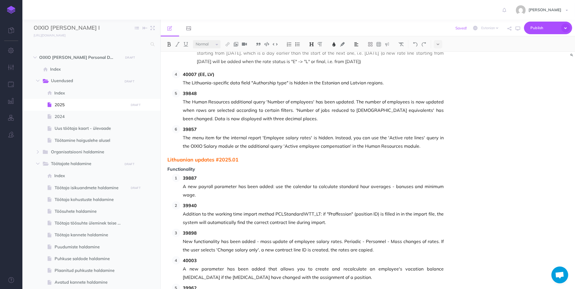
scroll to position [269, 0]
drag, startPoint x: 195, startPoint y: 154, endPoint x: 168, endPoint y: 151, distance: 27.0
click at [168, 166] on span "Functionality" at bounding box center [306, 168] width 276 height 5
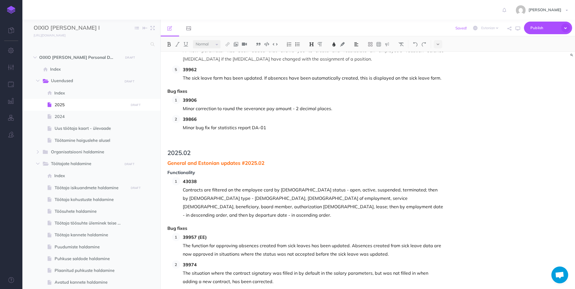
scroll to position [493, 0]
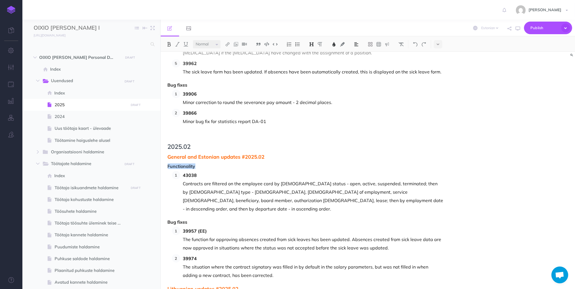
drag, startPoint x: 195, startPoint y: 149, endPoint x: 168, endPoint y: 150, distance: 26.6
click at [168, 164] on span "Functionality" at bounding box center [306, 166] width 276 height 5
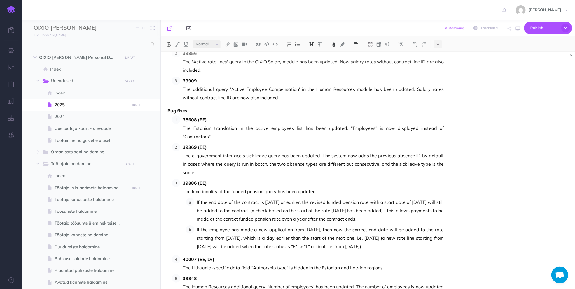
scroll to position [0, 0]
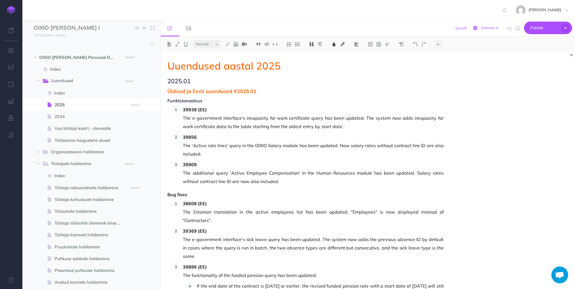
click at [489, 27] on select "English Estonian" at bounding box center [489, 27] width 19 height 5
click at [490, 30] on select "English Estonian" at bounding box center [489, 27] width 19 height 5
select select "en"
click at [481, 25] on select "English Estonian" at bounding box center [489, 27] width 19 height 5
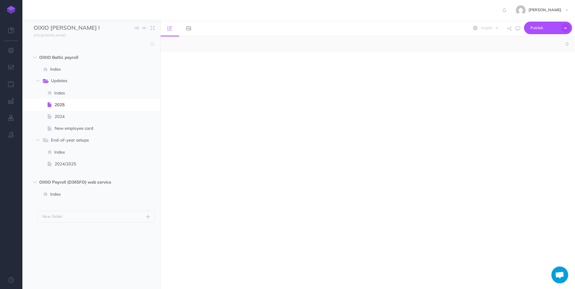
select select "null"
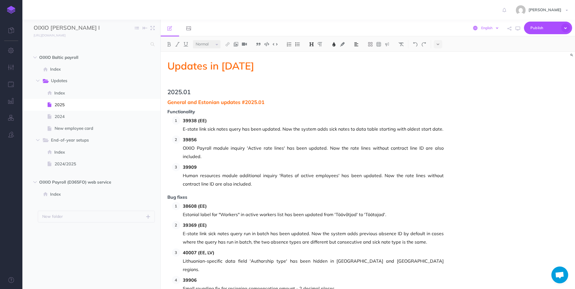
click at [495, 26] on select "English [DEMOGRAPHIC_DATA]" at bounding box center [489, 27] width 19 height 5
select select "et"
click at [481, 25] on select "English [DEMOGRAPHIC_DATA]" at bounding box center [489, 27] width 19 height 5
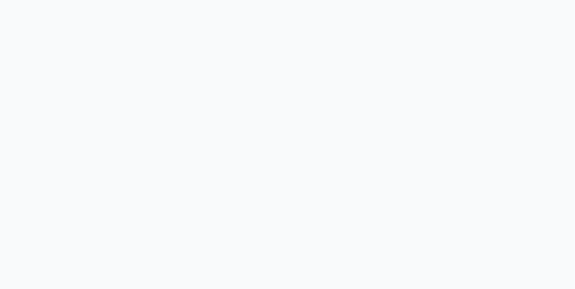
select select "et"
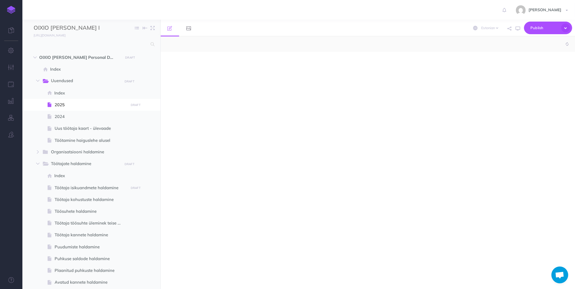
select select "null"
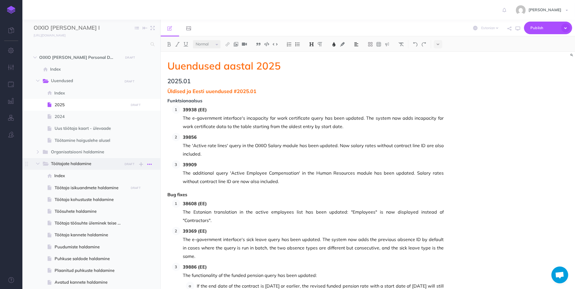
click at [151, 164] on icon "button" at bounding box center [149, 164] width 4 height 7
click at [149, 188] on icon "button" at bounding box center [149, 188] width 4 height 7
click at [135, 198] on link "Page history" at bounding box center [134, 197] width 42 height 9
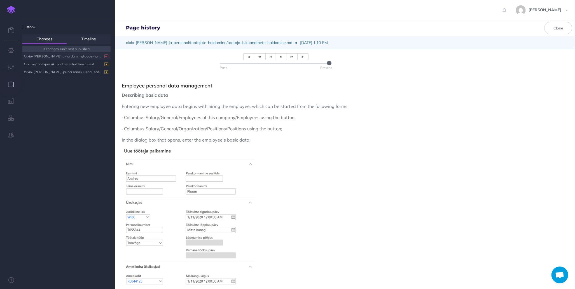
click at [52, 57] on div "/oixio-palk...-haldamine/toode-haldamine.md" at bounding box center [65, 56] width 83 height 8
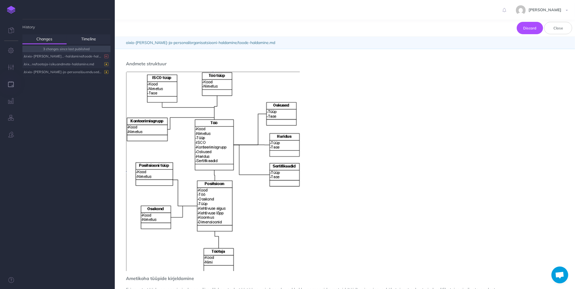
click at [53, 62] on div "/oix...ne/tootaja-isikuandmete-haldamine.md" at bounding box center [65, 64] width 83 height 8
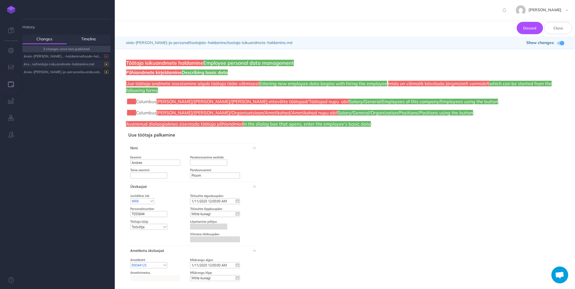
click at [56, 63] on div "/oix...ne/tootaja-isikuandmete-haldamine.md" at bounding box center [65, 64] width 83 height 8
click at [57, 72] on div "/oixio-palk-ja-personal/uuendused/2025.md" at bounding box center [65, 72] width 83 height 8
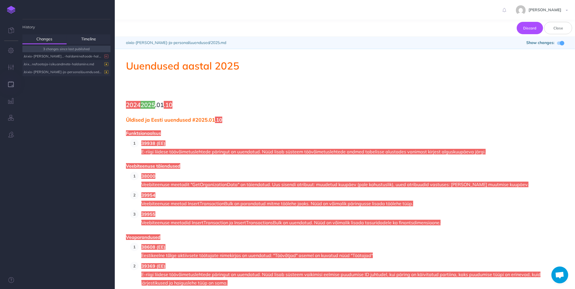
click at [72, 64] on div "/oix...ne/tootaja-isikuandmete-haldamine.md" at bounding box center [65, 64] width 83 height 8
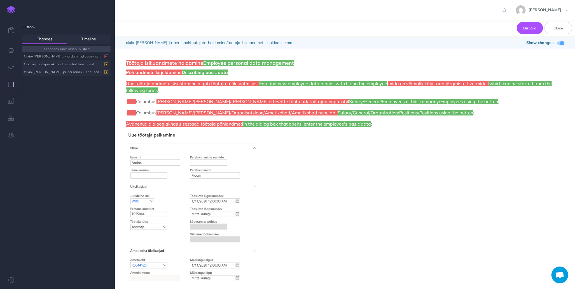
click at [69, 72] on div "/oixio-palk-ja-personal/uuendused/2025.md" at bounding box center [65, 72] width 83 height 8
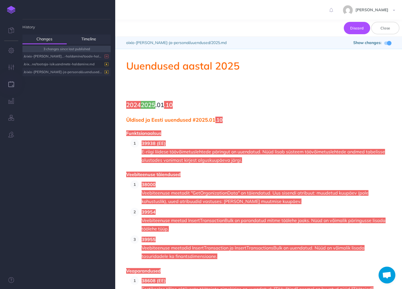
click at [55, 57] on div "/oixio-[PERSON_NAME]...-haldamine/toode-haldamine.md" at bounding box center [65, 56] width 83 height 8
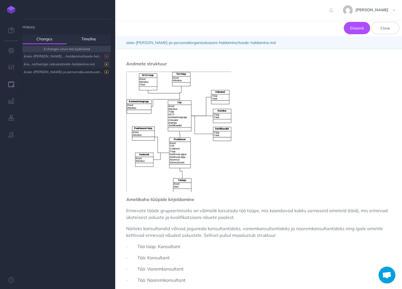
click at [55, 65] on div "/oix...ne/tootaja-isikuandmete-haldamine.md" at bounding box center [65, 64] width 83 height 8
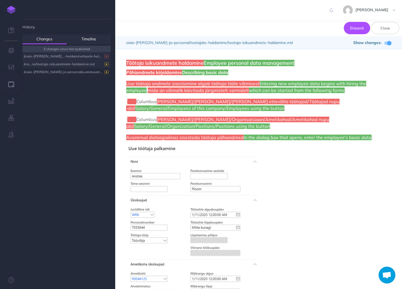
click at [55, 56] on div "/oixio-palk...-haldamine/toode-haldamine.md" at bounding box center [65, 56] width 83 height 8
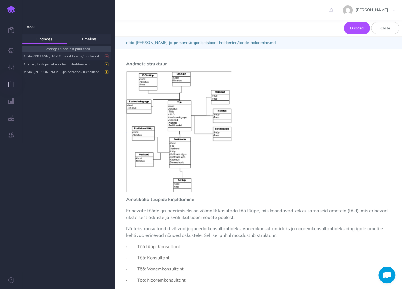
click at [12, 11] on img at bounding box center [11, 10] width 8 height 8
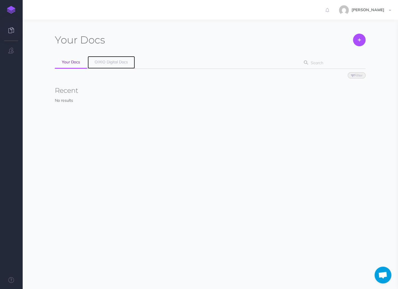
click at [117, 62] on span "OIXIO Digital Docs" at bounding box center [111, 61] width 33 height 5
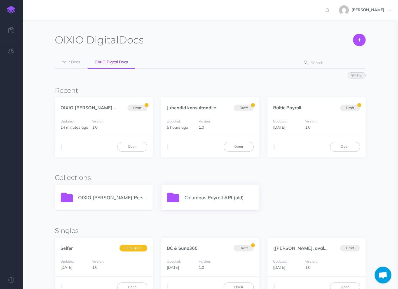
click at [201, 198] on p "Columbus Payroll API (old)" at bounding box center [219, 198] width 69 height 8
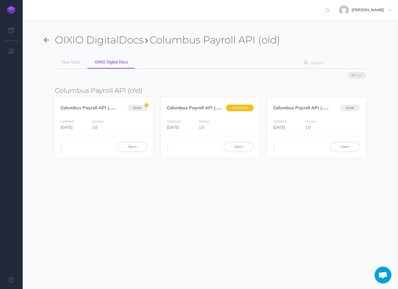
click at [46, 42] on icon "button" at bounding box center [47, 40] width 6 height 8
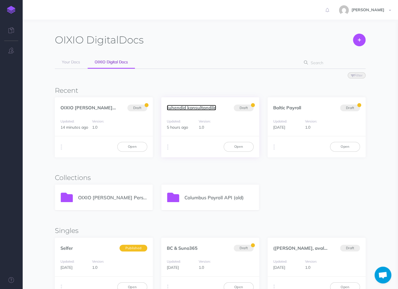
click at [185, 106] on link "Juhendid konsultandile" at bounding box center [191, 108] width 49 height 6
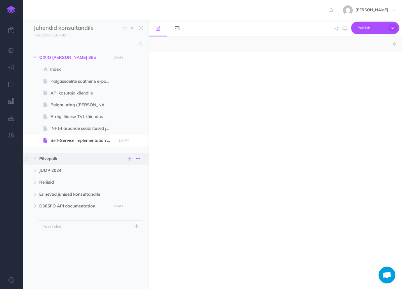
select select "null"
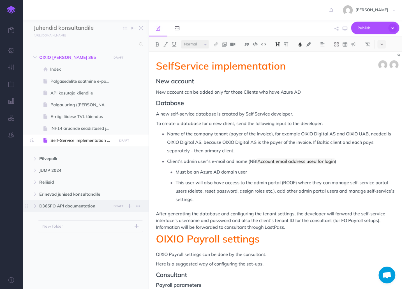
click at [66, 207] on span "D365FO API documentation" at bounding box center [73, 206] width 69 height 7
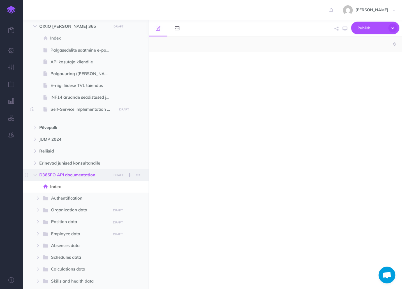
select select "null"
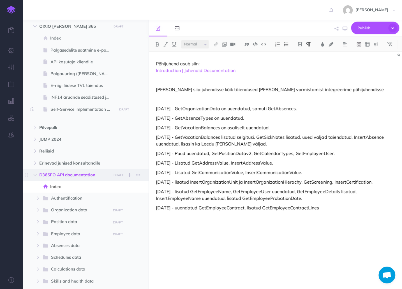
scroll to position [45, 0]
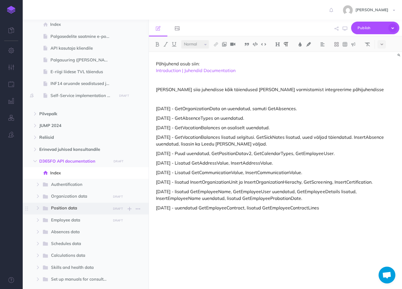
click at [65, 209] on span "Position data" at bounding box center [78, 207] width 55 height 7
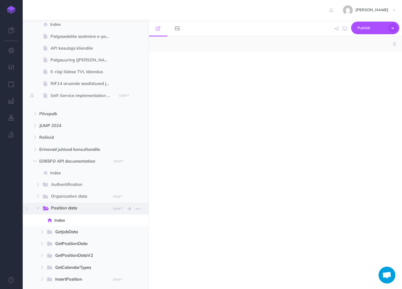
select select "null"
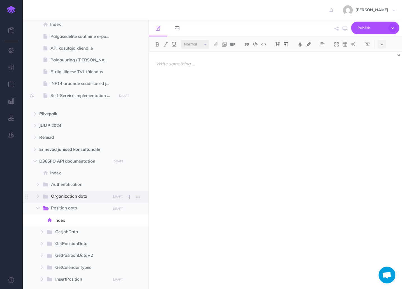
click at [64, 198] on span "Organization data" at bounding box center [78, 196] width 55 height 7
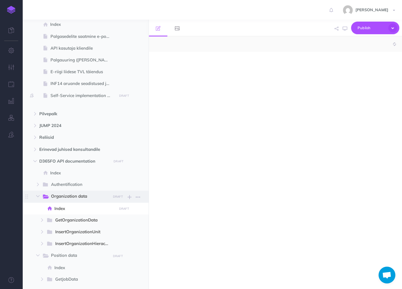
select select "null"
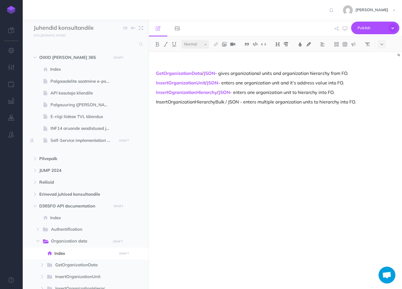
click at [13, 11] on img at bounding box center [11, 10] width 8 height 8
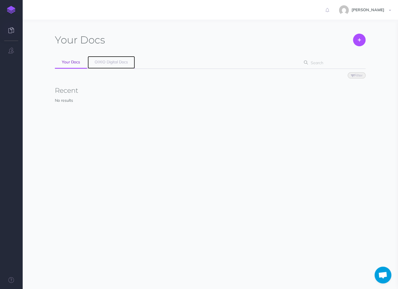
click at [116, 59] on span "OIXIO Digital Docs" at bounding box center [111, 61] width 33 height 5
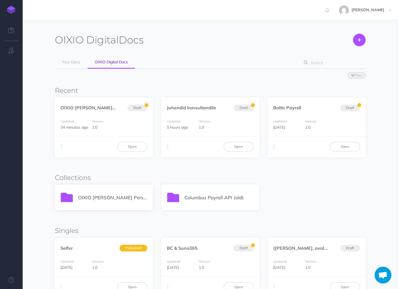
click at [101, 197] on p "OIXIO [PERSON_NAME] Personal 365" at bounding box center [112, 198] width 69 height 8
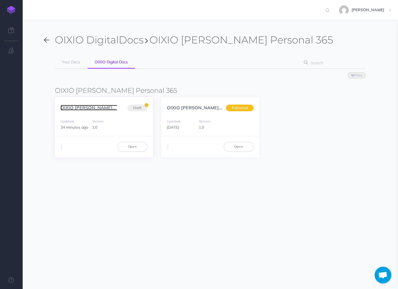
click at [92, 108] on link "OIXIO [PERSON_NAME] Personal... (et)" at bounding box center [101, 108] width 83 height 6
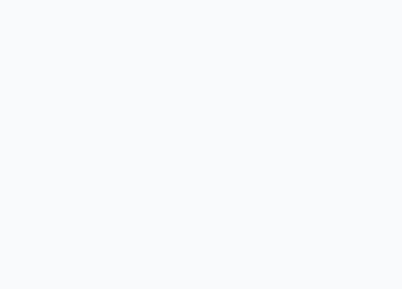
select select "et"
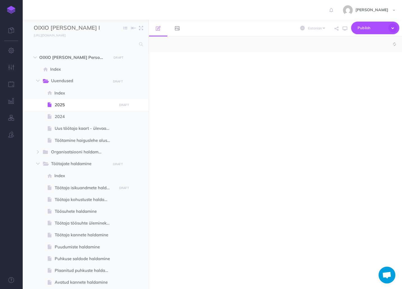
select select "null"
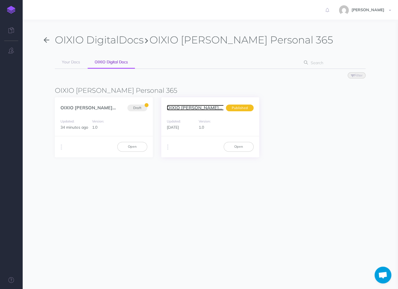
click at [201, 107] on link "OIXIO Palk ja Personal... (en)" at bounding box center [209, 108] width 84 height 6
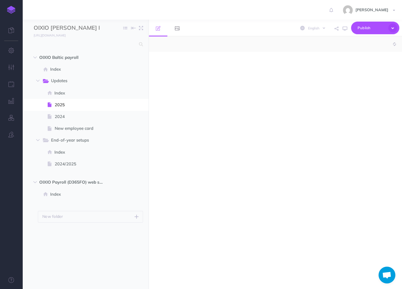
select select "null"
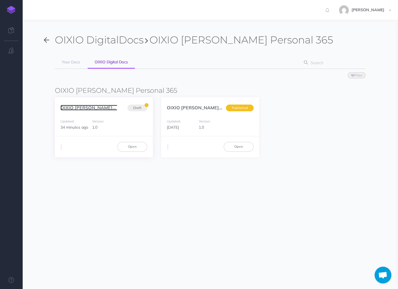
click at [93, 106] on link "OIXIO [PERSON_NAME] Personal... (et)" at bounding box center [101, 108] width 83 height 6
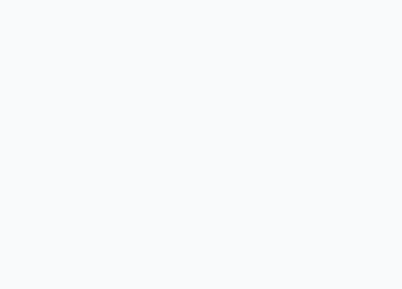
select select "et"
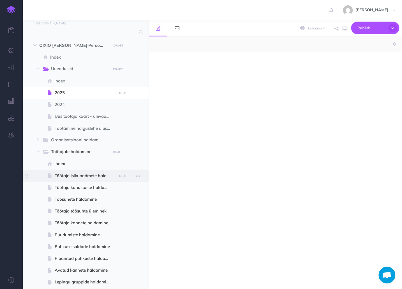
select select "null"
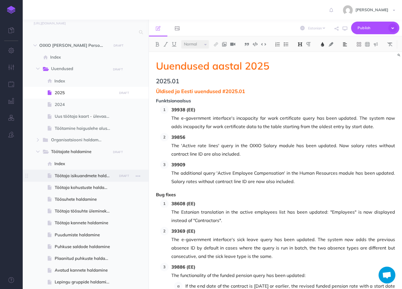
scroll to position [67, 0]
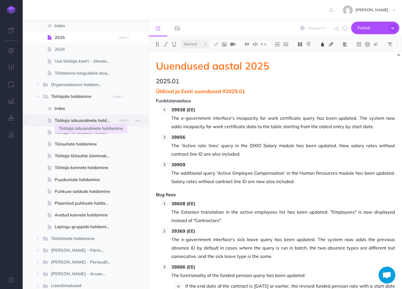
click at [81, 118] on span "Töötaja isikuandmete haldamine" at bounding box center [85, 120] width 60 height 7
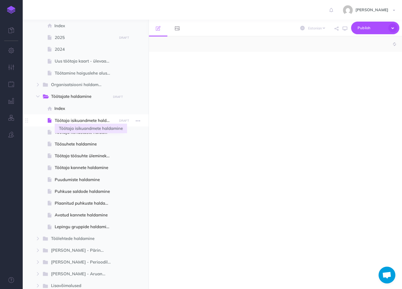
select select "null"
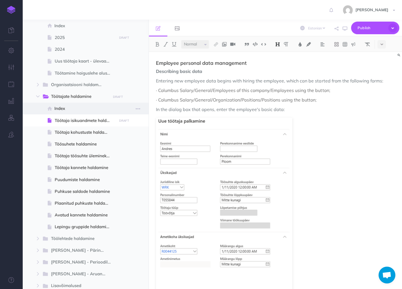
click at [71, 108] on span "Index" at bounding box center [84, 108] width 60 height 7
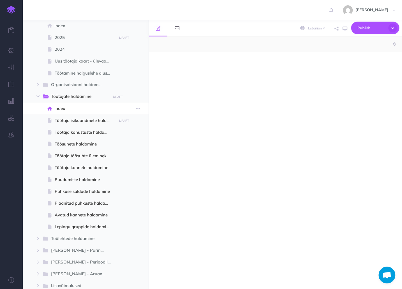
select select "null"
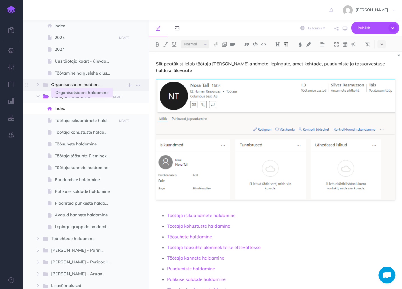
click at [73, 82] on span "Organisatsiooni haldamine" at bounding box center [78, 84] width 55 height 7
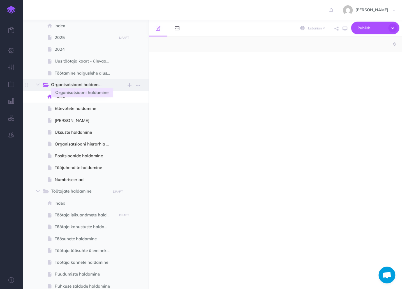
select select "null"
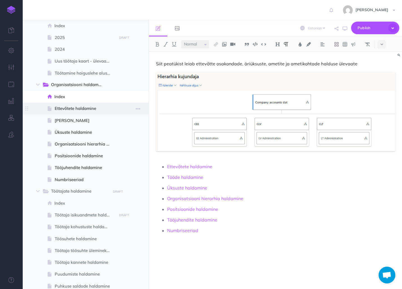
click at [73, 109] on span "Ettevõtete haldamine" at bounding box center [85, 108] width 60 height 7
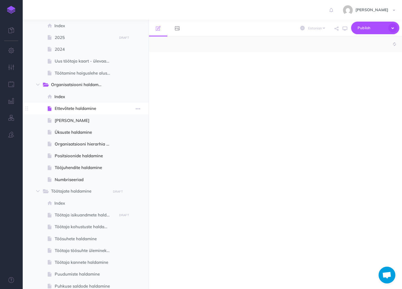
select select "null"
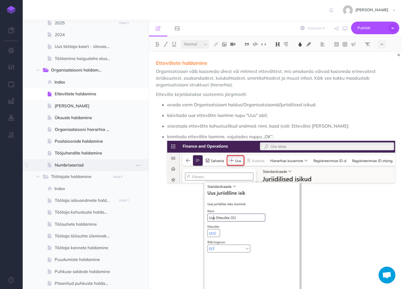
scroll to position [90, 0]
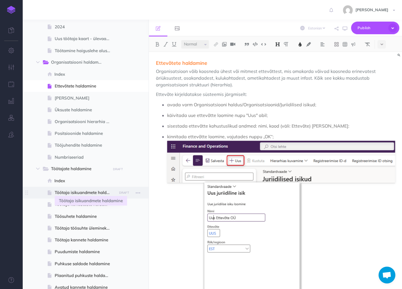
click at [77, 193] on span "Töötaja isikuandmete haldamine" at bounding box center [85, 192] width 60 height 7
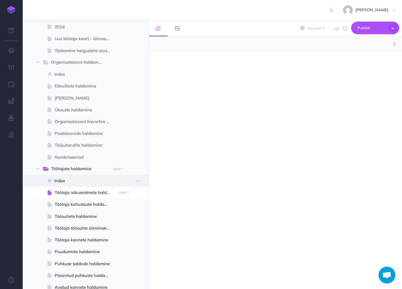
select select "null"
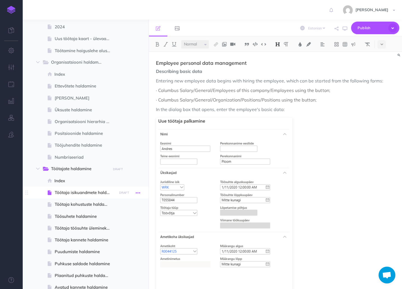
click at [140, 193] on icon "button" at bounding box center [138, 192] width 4 height 7
click at [120, 203] on link "Page history" at bounding box center [122, 202] width 42 height 9
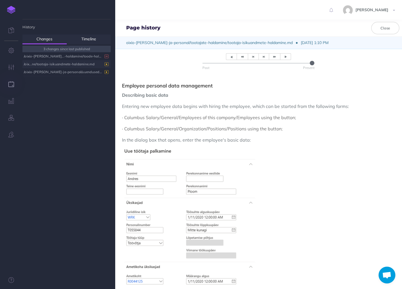
click at [69, 64] on div "/oix...ne/tootaja-isikuandmete-haldamine.md" at bounding box center [65, 64] width 83 height 8
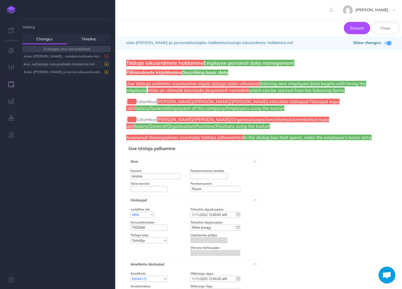
click at [385, 44] on span at bounding box center [387, 42] width 7 height 3
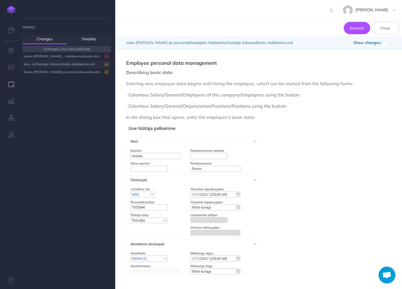
click at [385, 44] on span at bounding box center [385, 43] width 4 height 4
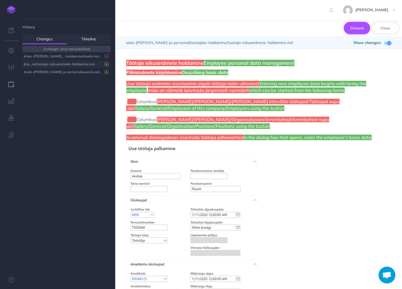
click at [359, 27] on button "Discard" at bounding box center [356, 28] width 26 height 12
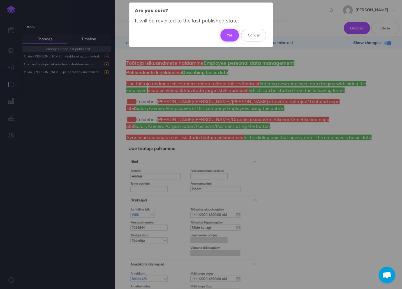
click at [228, 33] on button "Yes" at bounding box center [229, 35] width 19 height 12
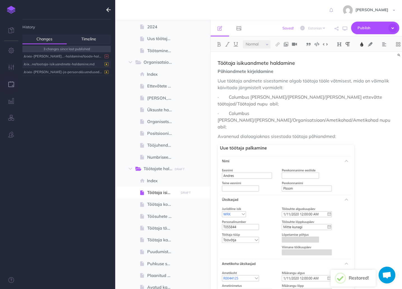
click at [78, 64] on div "/oix...ne/tootaja-isikuandmete-haldamine.md" at bounding box center [65, 64] width 83 height 8
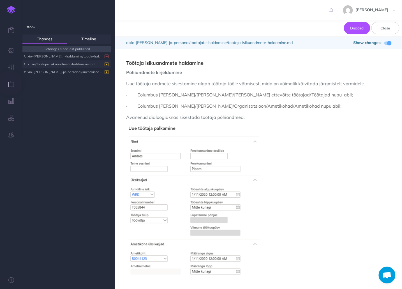
click at [68, 64] on div "/oix...ne/tootaja-isikuandmete-haldamine.md" at bounding box center [65, 64] width 83 height 8
click at [388, 42] on span at bounding box center [389, 43] width 4 height 4
click at [385, 44] on span at bounding box center [385, 43] width 4 height 4
click at [70, 56] on div "/oixio-palk...-haldamine/toode-haldamine.md" at bounding box center [65, 56] width 83 height 8
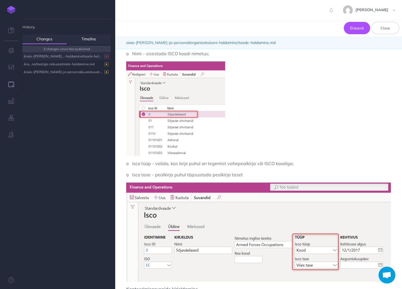
scroll to position [403, 0]
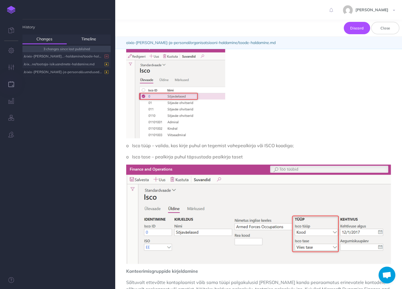
click at [74, 63] on div "/oix...ne/tootaja-isikuandmete-haldamine.md" at bounding box center [65, 64] width 83 height 8
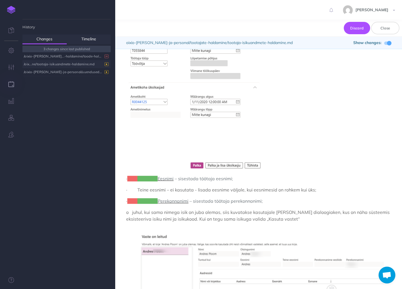
scroll to position [179, 0]
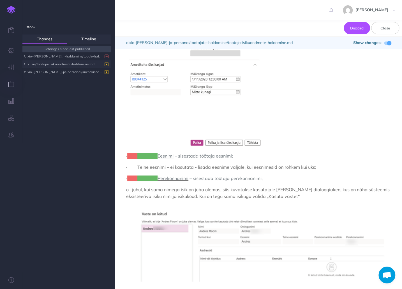
click at [388, 42] on span at bounding box center [389, 43] width 4 height 4
click at [388, 42] on span at bounding box center [387, 42] width 7 height 3
click at [388, 42] on span at bounding box center [389, 43] width 4 height 4
click at [388, 42] on span at bounding box center [387, 42] width 7 height 3
click at [388, 42] on span at bounding box center [389, 43] width 4 height 4
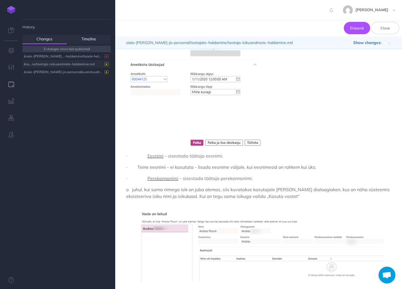
click at [388, 42] on span at bounding box center [387, 42] width 7 height 3
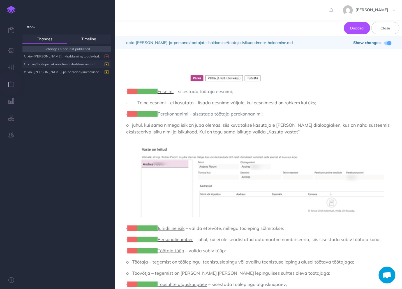
scroll to position [246, 0]
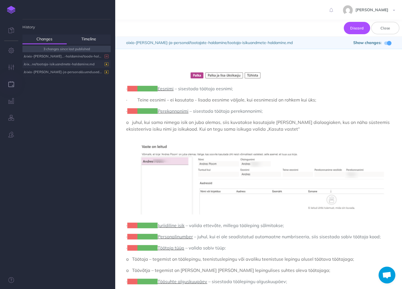
click at [387, 43] on span at bounding box center [389, 43] width 4 height 4
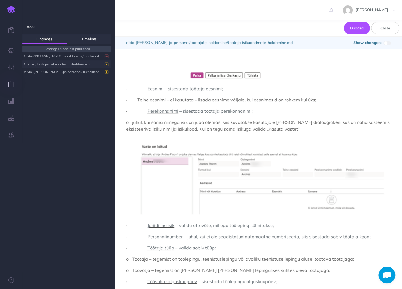
click at [387, 43] on span at bounding box center [385, 43] width 4 height 4
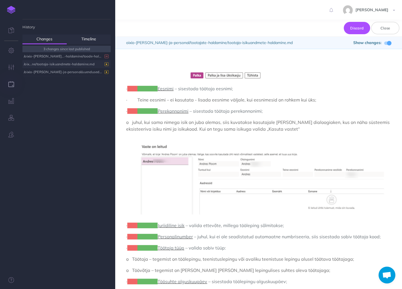
click at [387, 43] on span at bounding box center [389, 43] width 4 height 4
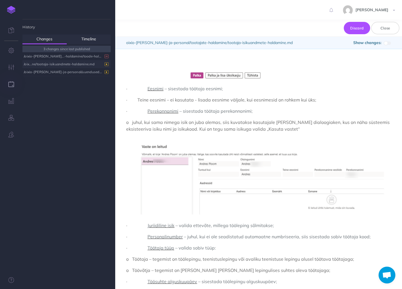
click at [387, 43] on span at bounding box center [385, 43] width 4 height 4
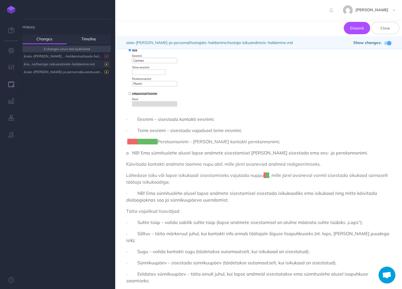
scroll to position [2039, 0]
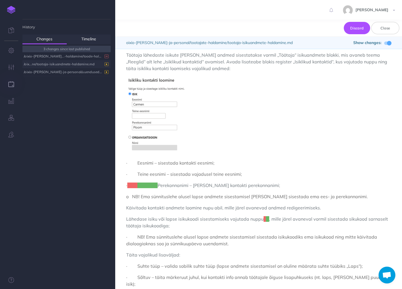
click at [386, 44] on span at bounding box center [387, 42] width 7 height 3
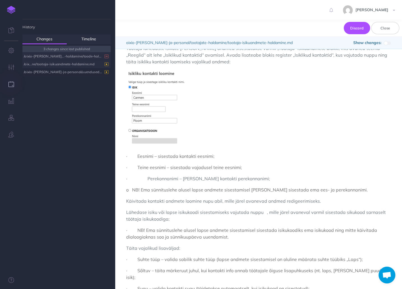
click at [60, 56] on div "/oixio-palk...-haldamine/toode-haldamine.md" at bounding box center [65, 56] width 83 height 8
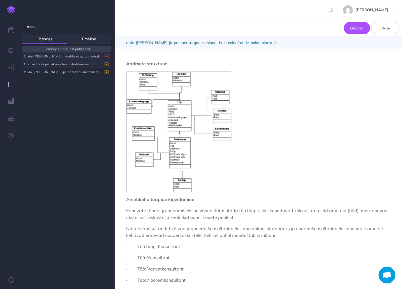
click at [62, 63] on div "/oix...ne/tootaja-isikuandmete-haldamine.md" at bounding box center [65, 64] width 83 height 8
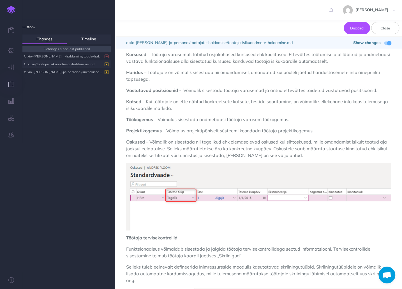
scroll to position [5723, 0]
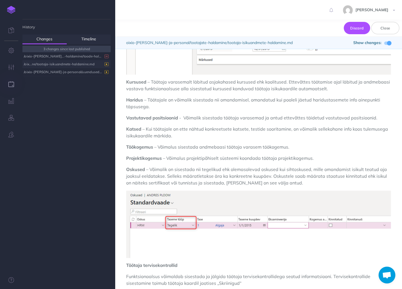
click at [68, 65] on div "/oix...ne/tootaja-isikuandmete-haldamine.md" at bounding box center [65, 64] width 83 height 8
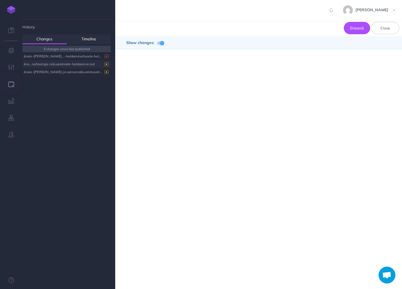
scroll to position [0, 0]
click at [7, 9] on img at bounding box center [11, 10] width 8 height 8
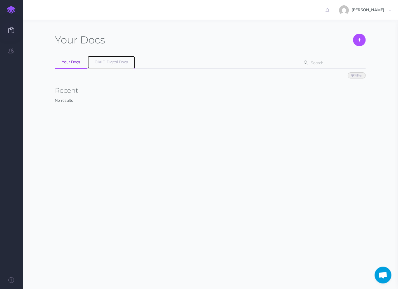
click at [115, 65] on link "OIXIO Digital Docs" at bounding box center [111, 62] width 47 height 13
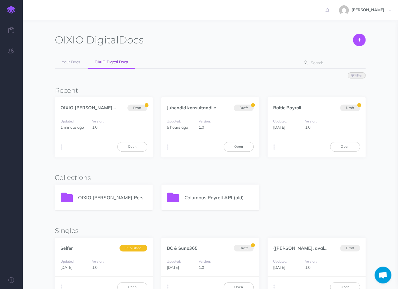
click at [94, 198] on p "OIXIO [PERSON_NAME] Personal 365" at bounding box center [112, 198] width 69 height 8
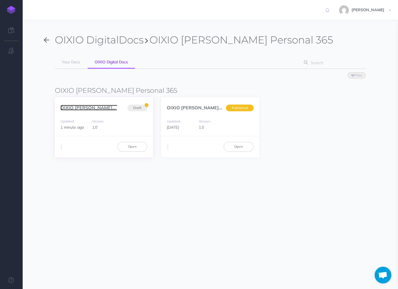
click at [86, 110] on link "OIXIO Palk ja Personal... (et)" at bounding box center [101, 108] width 83 height 6
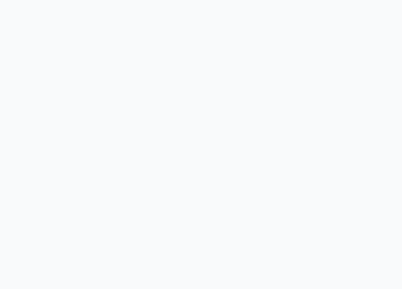
select select "et"
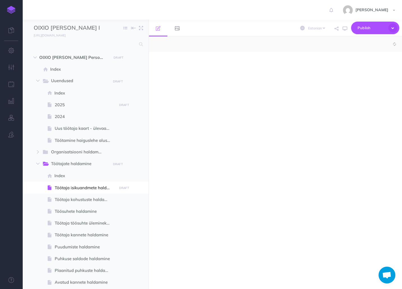
select select "null"
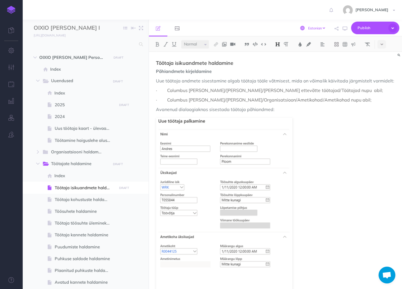
click at [319, 30] on select "English [DEMOGRAPHIC_DATA]" at bounding box center [316, 27] width 19 height 5
select select "en"
click at [307, 25] on select "English [DEMOGRAPHIC_DATA]" at bounding box center [316, 27] width 19 height 5
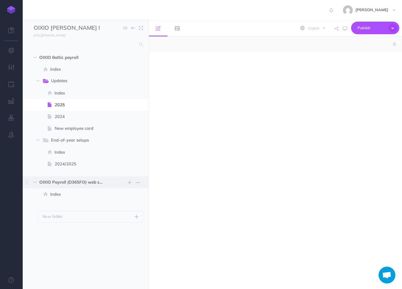
select select "null"
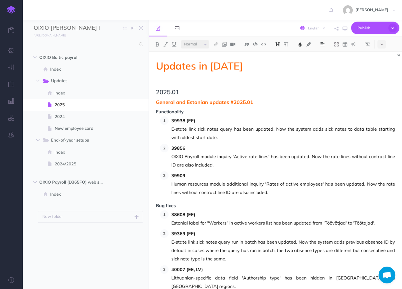
click at [309, 31] on span "English [DEMOGRAPHIC_DATA]" at bounding box center [312, 28] width 31 height 8
click at [312, 28] on select "English [DEMOGRAPHIC_DATA]" at bounding box center [316, 27] width 19 height 5
select select "et"
click at [307, 25] on select "English [DEMOGRAPHIC_DATA]" at bounding box center [316, 27] width 19 height 5
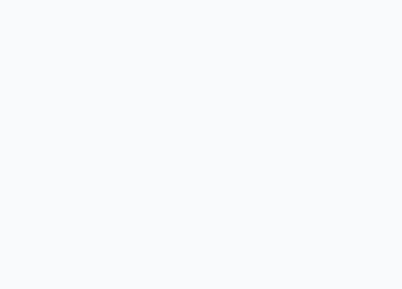
select select "et"
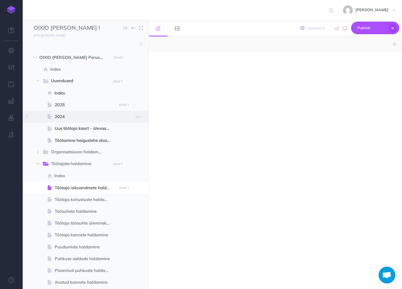
select select "null"
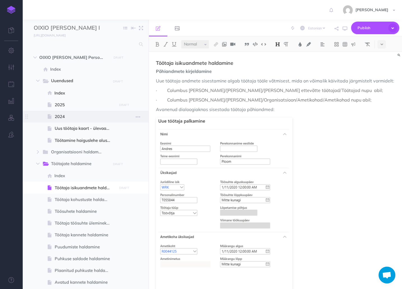
click at [70, 113] on span "2024" at bounding box center [85, 116] width 60 height 7
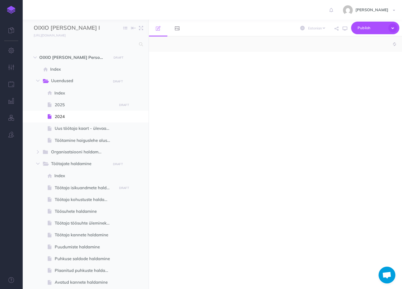
select select "null"
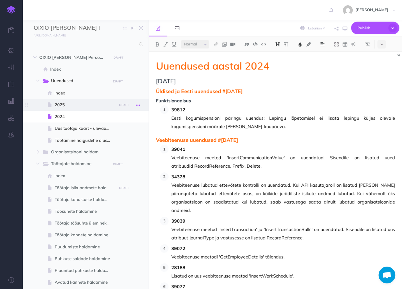
click at [139, 105] on icon "button" at bounding box center [138, 105] width 4 height 7
click at [126, 114] on link "Page history" at bounding box center [122, 114] width 42 height 9
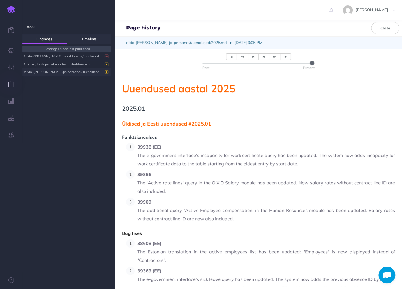
click at [60, 74] on div "/oixio-palk-ja-personal/uuendused/2025.md" at bounding box center [65, 72] width 83 height 8
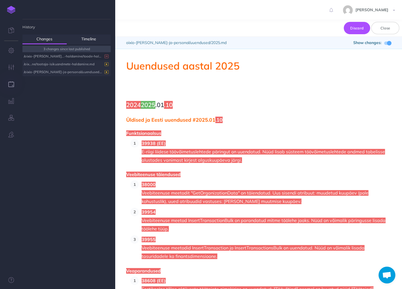
click at [67, 64] on div "/oix...ne/tootaja-isikuandmete-haldamine.md" at bounding box center [65, 64] width 83 height 8
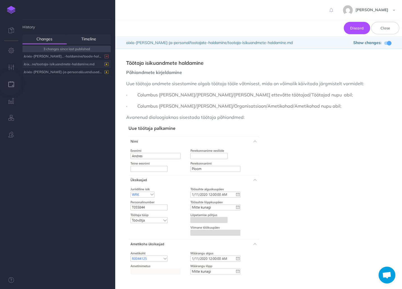
click at [67, 64] on div "/oix...ne/tootaja-isikuandmete-haldamine.md" at bounding box center [65, 64] width 83 height 8
click at [12, 7] on img at bounding box center [11, 10] width 8 height 8
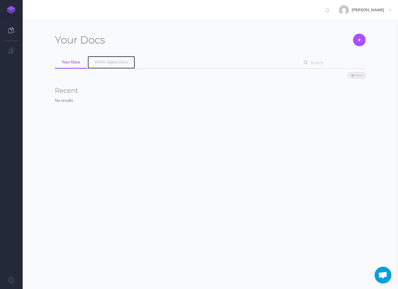
click at [108, 65] on link "OIXIO Digital Docs" at bounding box center [111, 62] width 47 height 13
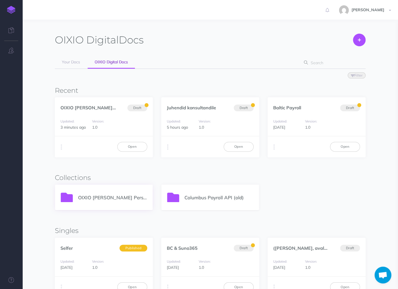
click at [98, 201] on div "OIXIO [PERSON_NAME] Personal 365" at bounding box center [103, 197] width 97 height 25
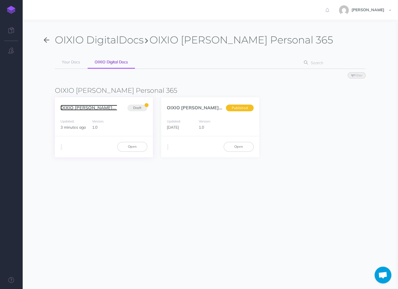
click at [91, 107] on link "OIXIO Palk ja Personal... (et)" at bounding box center [101, 108] width 83 height 6
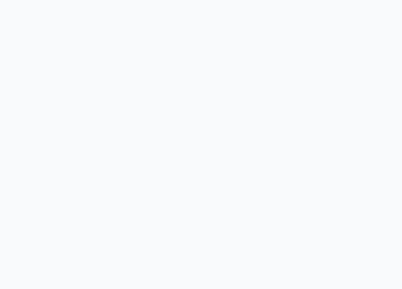
select select "et"
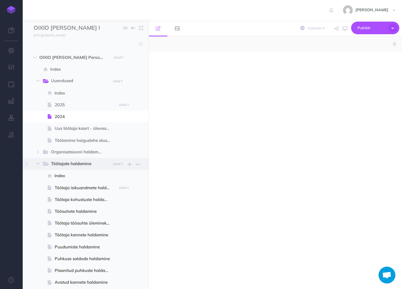
select select "null"
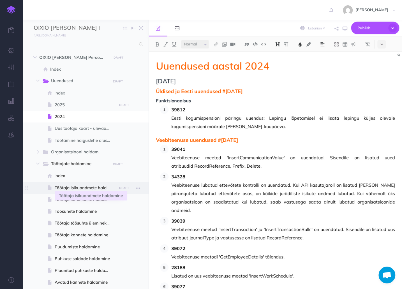
click at [77, 188] on span "Töötaja isikuandmete haldamine" at bounding box center [85, 187] width 60 height 7
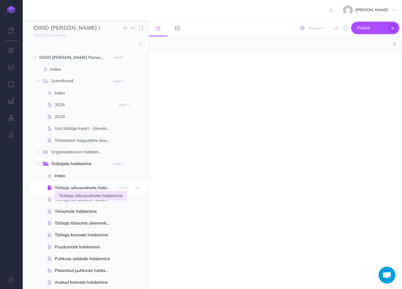
select select "null"
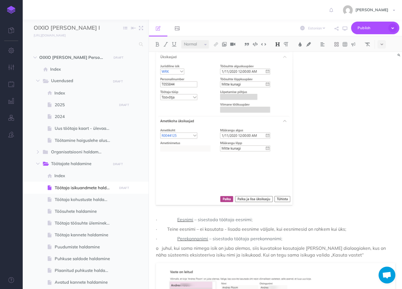
scroll to position [134, 0]
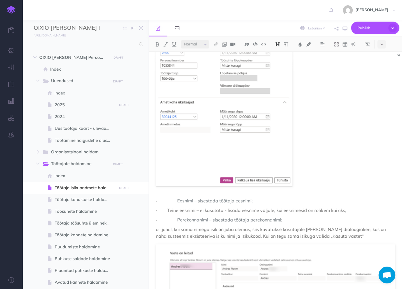
click at [176, 199] on p "· Eesnimi – sisestada töötaja eesnimi;" at bounding box center [275, 200] width 239 height 7
click at [157, 200] on span "·" at bounding box center [156, 201] width 1 height 6
click at [173, 200] on p "· Eesnimi – sisestada töötaja eesnimi;" at bounding box center [275, 200] width 239 height 7
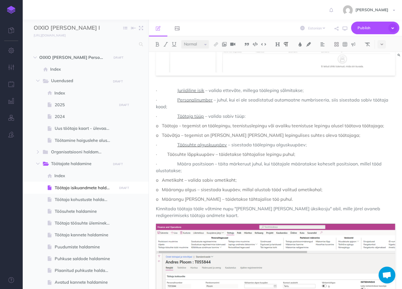
scroll to position [381, 0]
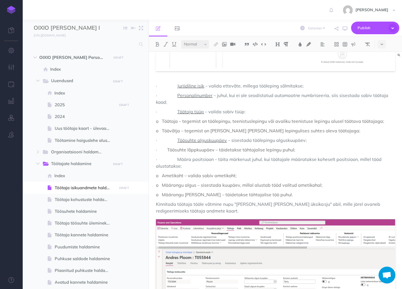
click at [179, 141] on p "· Töösuhte alguskuupäev – sisestada töölepingu alguskuupäev;" at bounding box center [275, 140] width 239 height 7
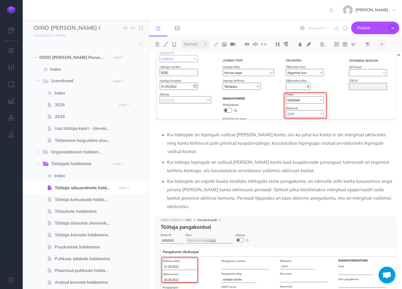
scroll to position [1434, 0]
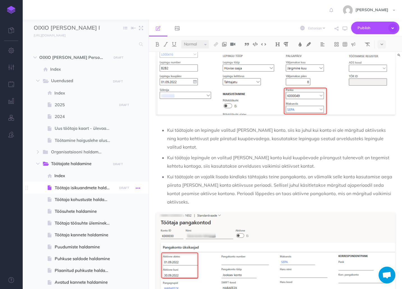
click at [139, 188] on icon "button" at bounding box center [138, 188] width 4 height 7
click at [124, 199] on link "Page history" at bounding box center [122, 197] width 42 height 9
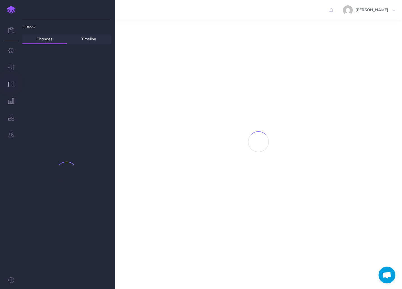
scroll to position [1367, 0]
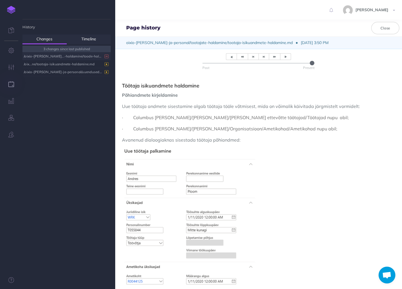
click at [59, 56] on div "/oixio-palk...-haldamine/toode-haldamine.md" at bounding box center [65, 56] width 83 height 8
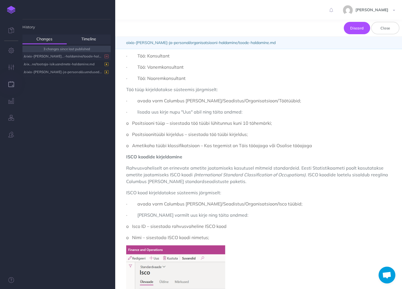
scroll to position [246, 0]
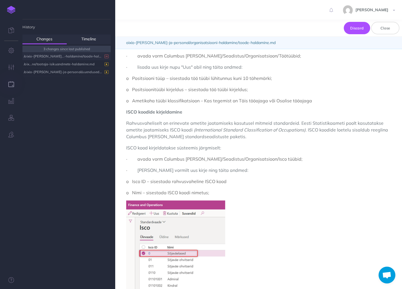
click at [81, 59] on div "/oixio-palk...-haldamine/toode-haldamine.md" at bounding box center [65, 56] width 83 height 8
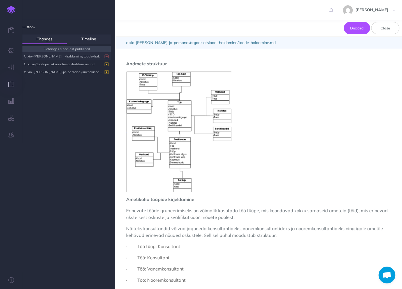
click at [81, 56] on div "/oixio-palk...-haldamine/toode-haldamine.md" at bounding box center [65, 56] width 83 height 8
click at [7, 7] on img at bounding box center [11, 10] width 8 height 8
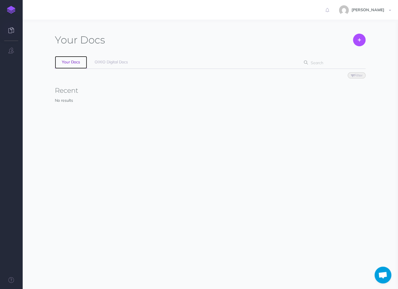
click at [72, 62] on span "Your Docs" at bounding box center [71, 61] width 18 height 5
click at [121, 61] on span "OIXIO Digital Docs" at bounding box center [111, 61] width 33 height 5
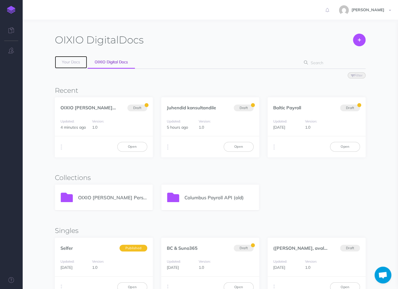
click at [72, 62] on span "Your Docs" at bounding box center [71, 61] width 18 height 5
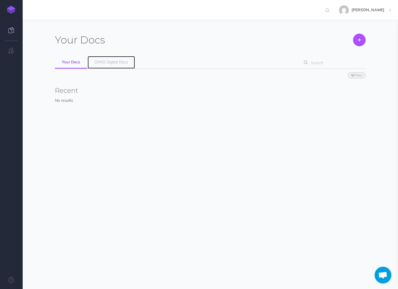
click at [97, 63] on span "OIXIO Digital Docs" at bounding box center [111, 61] width 33 height 5
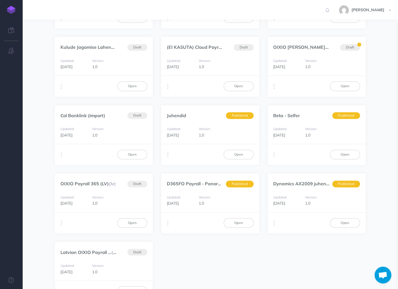
scroll to position [314, 0]
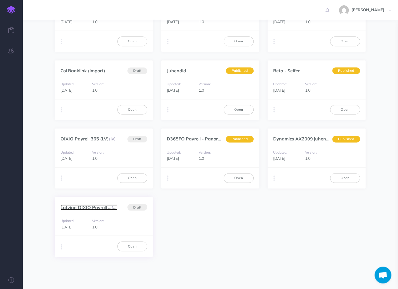
click at [89, 205] on link "Latvian OIXIO Payroll ... (et)" at bounding box center [89, 207] width 59 height 6
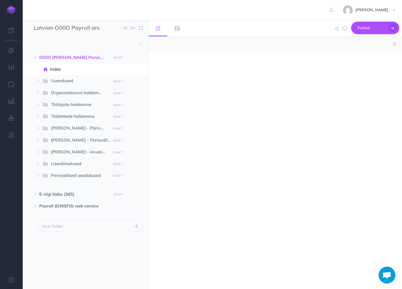
select select "null"
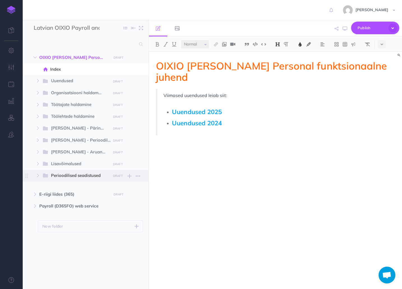
click at [85, 175] on span "Perioodilised seadistused" at bounding box center [78, 175] width 55 height 7
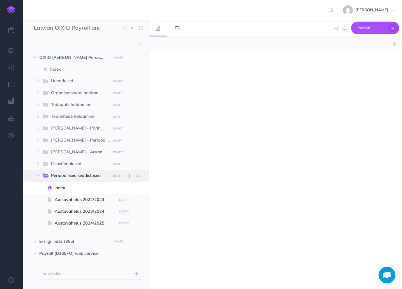
select select "null"
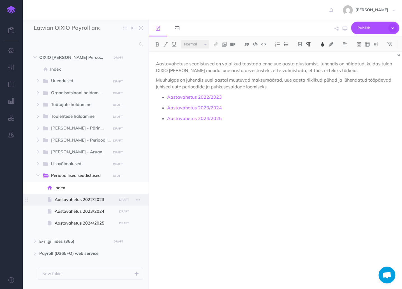
click at [69, 200] on span "Aastavahetus 2022/2023" at bounding box center [85, 199] width 60 height 7
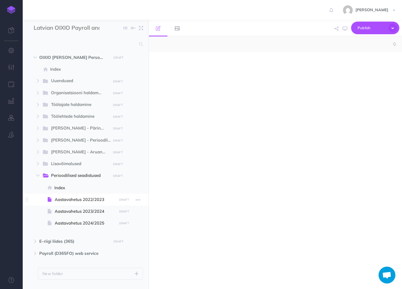
select select "null"
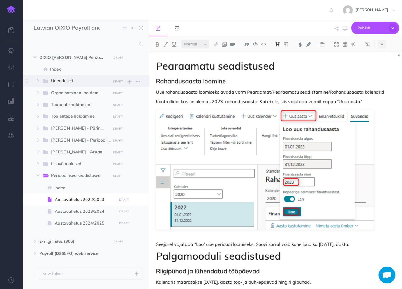
click at [61, 80] on span "Uuendused" at bounding box center [78, 80] width 55 height 7
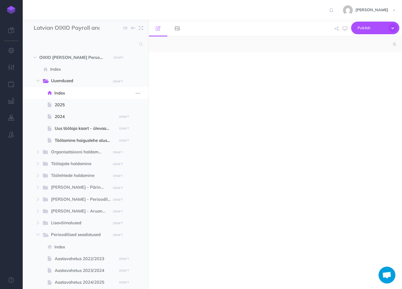
select select "null"
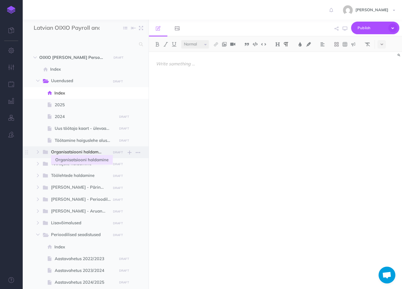
click at [76, 150] on span "Organisatsiooni haldamine" at bounding box center [78, 151] width 55 height 7
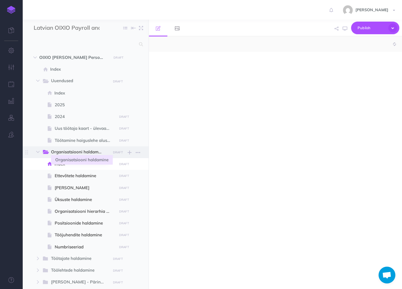
select select "null"
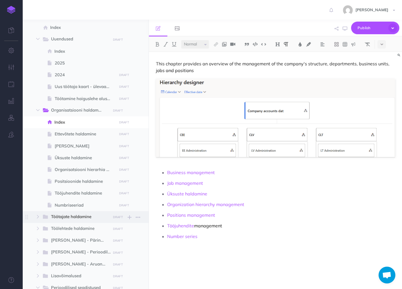
scroll to position [45, 0]
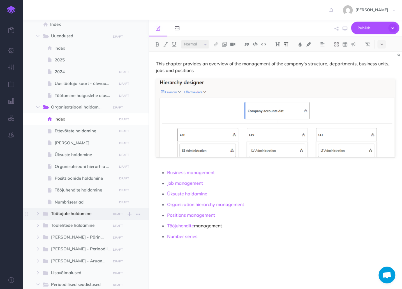
click at [84, 212] on span "Töötajate haldamine" at bounding box center [78, 213] width 55 height 7
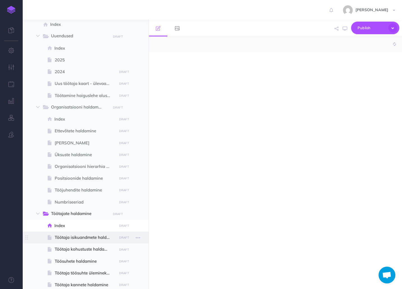
select select "null"
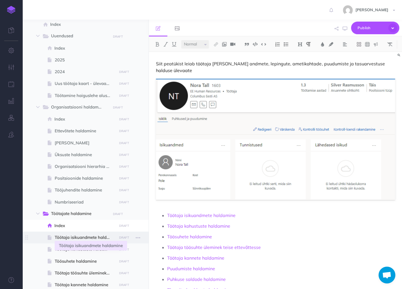
click at [69, 238] on span "Töötaja isikuandmete haldamine" at bounding box center [85, 237] width 60 height 7
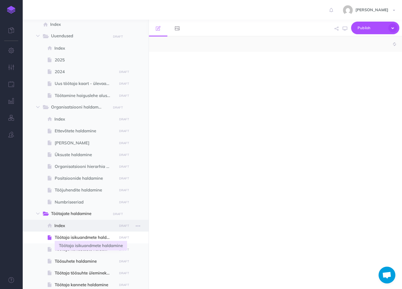
select select "null"
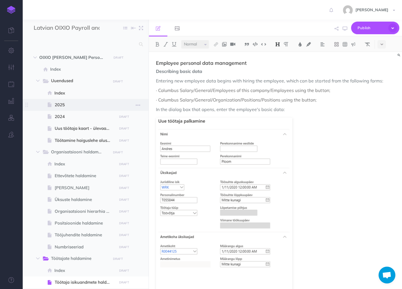
click at [75, 105] on span "2025" at bounding box center [85, 104] width 60 height 7
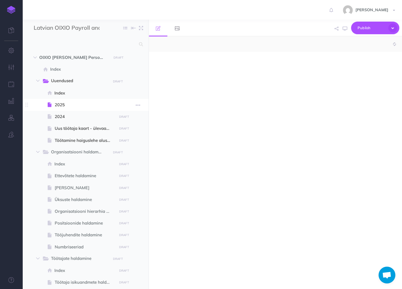
select select "null"
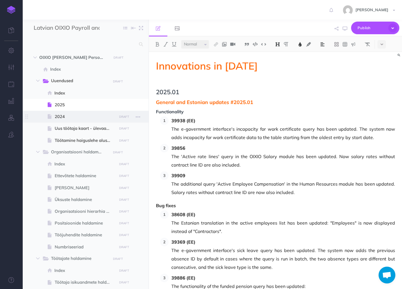
click at [80, 118] on span "2024" at bounding box center [85, 116] width 60 height 7
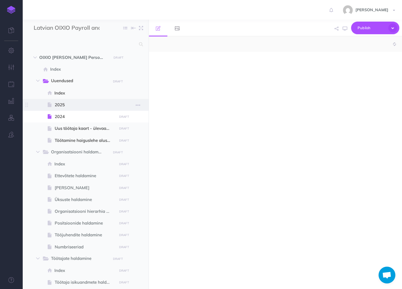
select select "null"
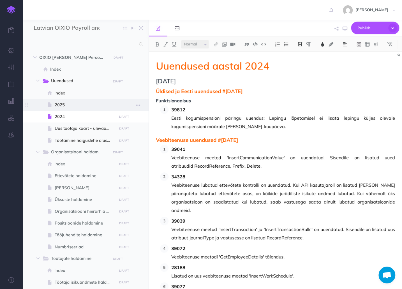
click at [72, 106] on span "2025" at bounding box center [85, 104] width 60 height 7
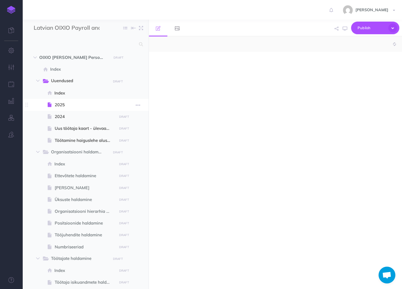
select select "null"
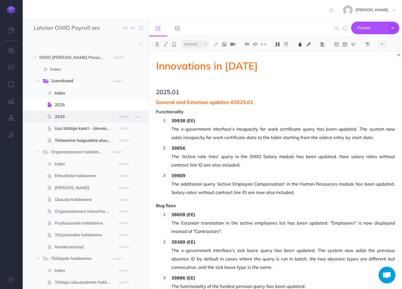
click at [71, 116] on span "2024" at bounding box center [85, 116] width 60 height 7
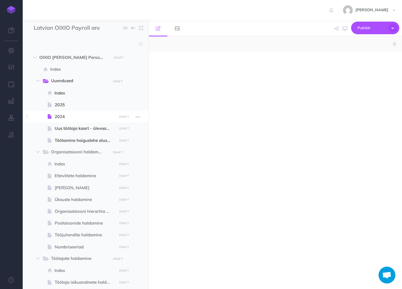
select select "null"
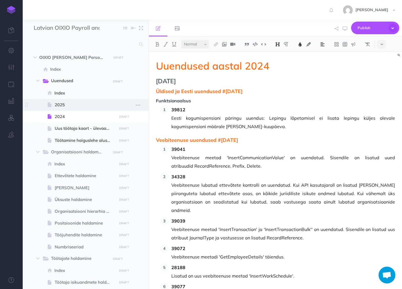
click at [71, 106] on span "2025" at bounding box center [85, 104] width 60 height 7
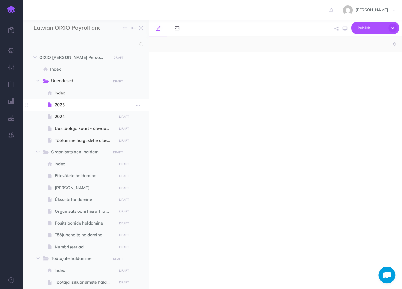
select select "null"
